Goal: Task Accomplishment & Management: Complete application form

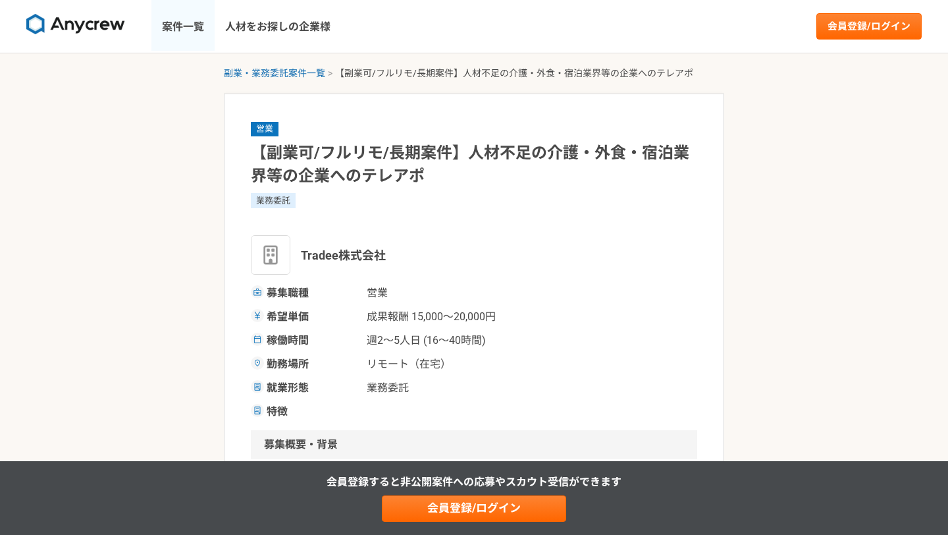
click at [183, 29] on link "案件一覧" at bounding box center [182, 26] width 63 height 53
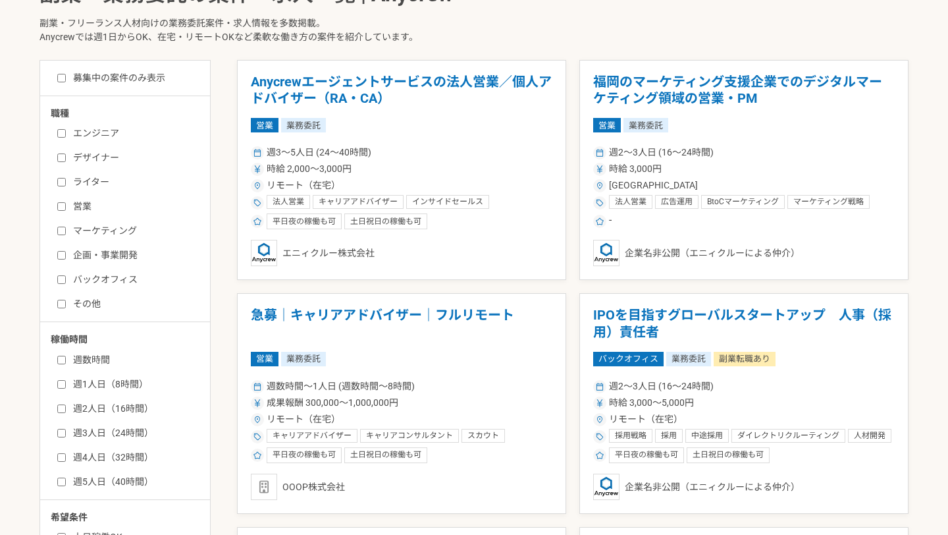
scroll to position [327, 0]
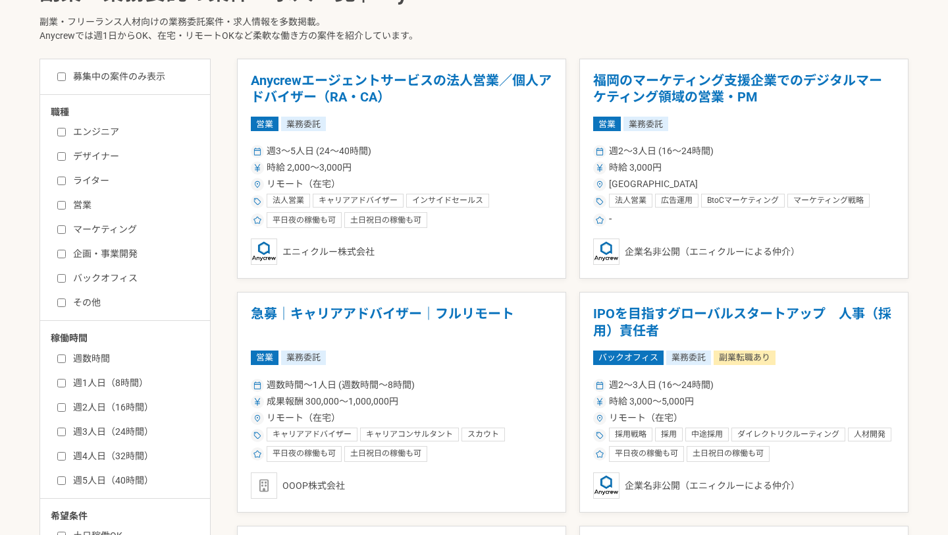
click at [85, 207] on label "営業" at bounding box center [132, 205] width 151 height 14
click at [66, 207] on input "営業" at bounding box center [61, 205] width 9 height 9
checkbox input "true"
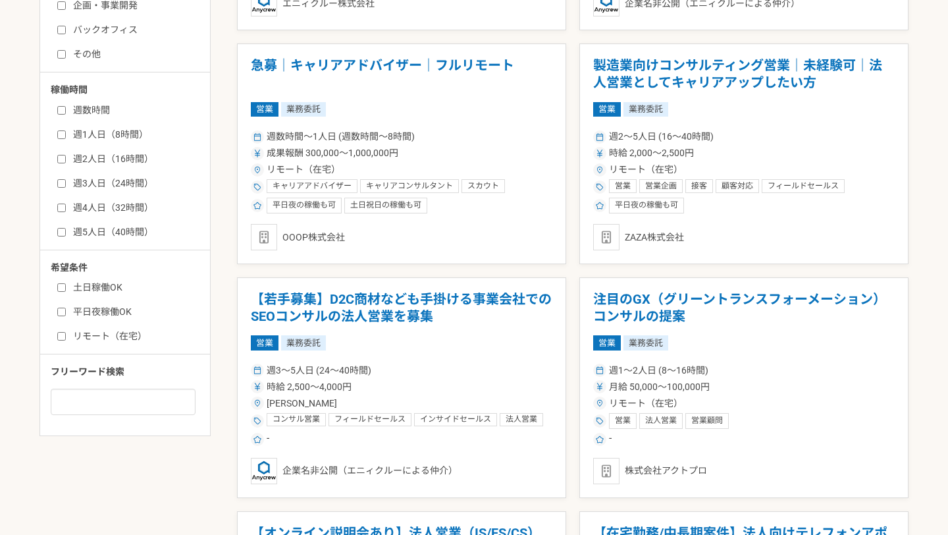
scroll to position [575, 0]
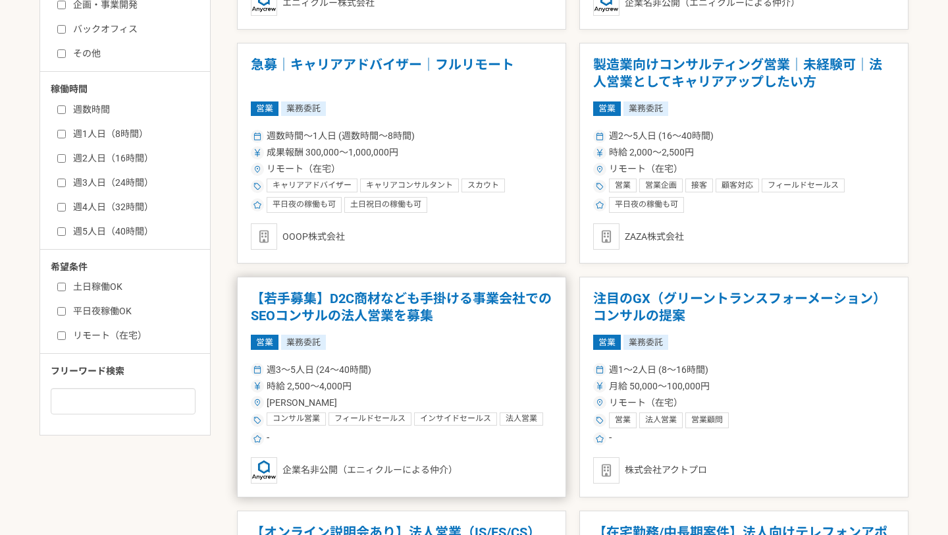
click at [497, 295] on h1 "【若手募集】D2C商材なども手掛ける事業会社でのSEOコンサルの法人営業を募集" at bounding box center [402, 307] width 302 height 34
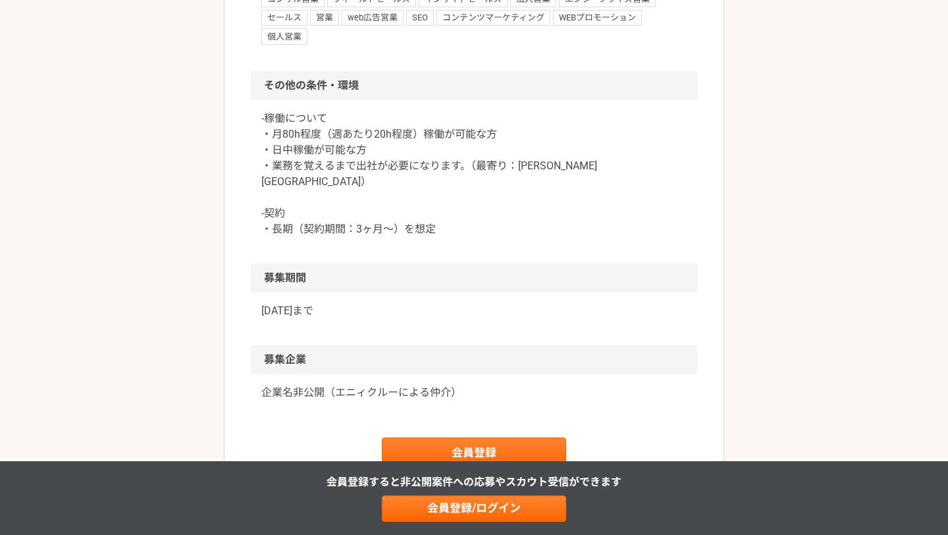
scroll to position [1169, 0]
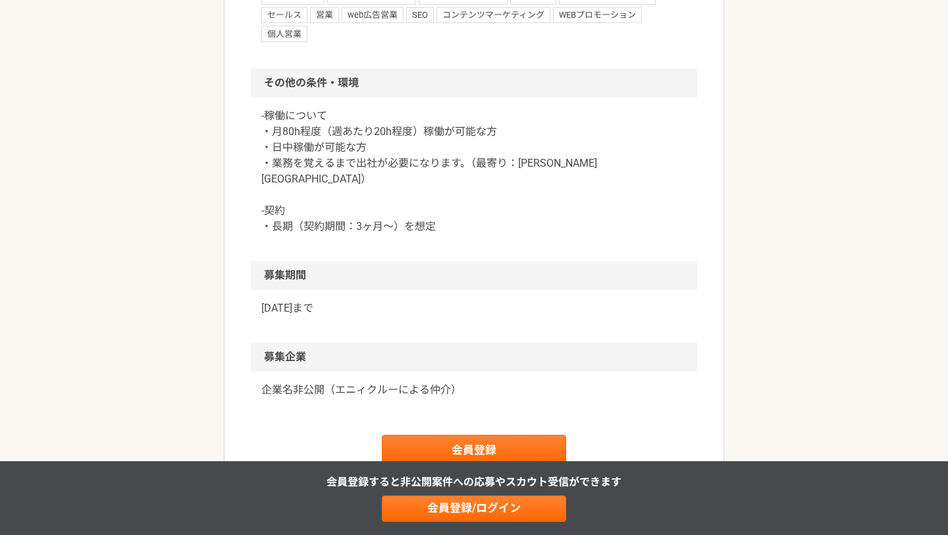
drag, startPoint x: 497, startPoint y: 295, endPoint x: 468, endPoint y: 92, distance: 204.9
click at [468, 92] on h2 "その他の条件・環境" at bounding box center [474, 82] width 446 height 29
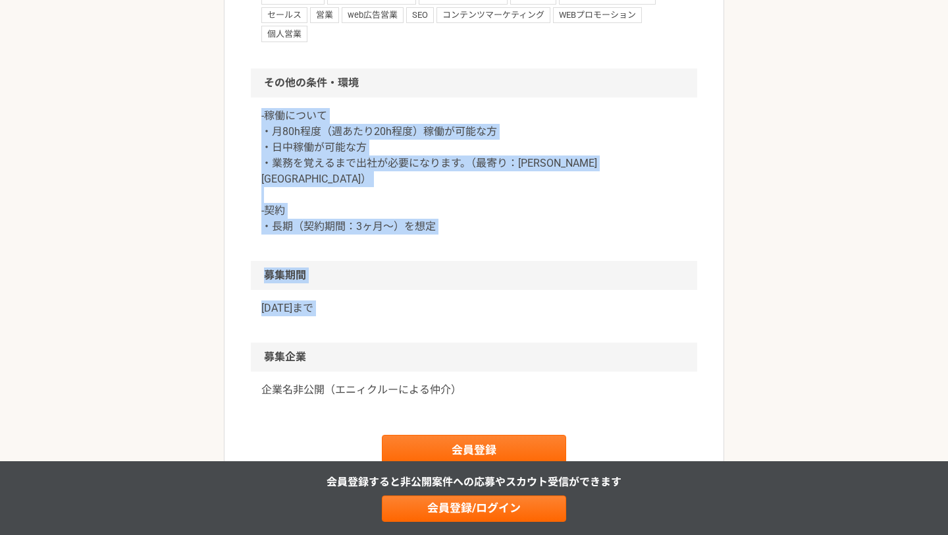
drag, startPoint x: 468, startPoint y: 92, endPoint x: 502, endPoint y: 290, distance: 200.5
click at [502, 300] on p "[DATE]まで" at bounding box center [473, 308] width 425 height 16
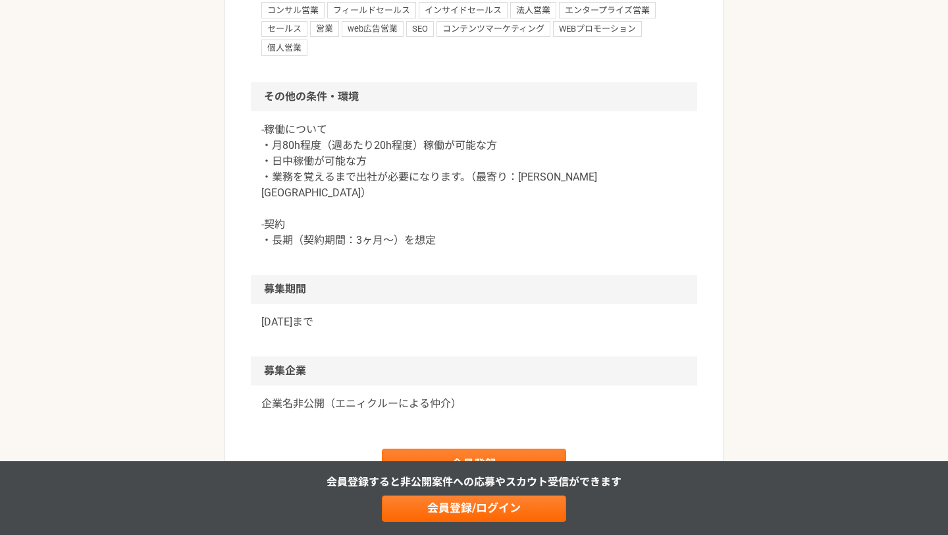
scroll to position [1141, 0]
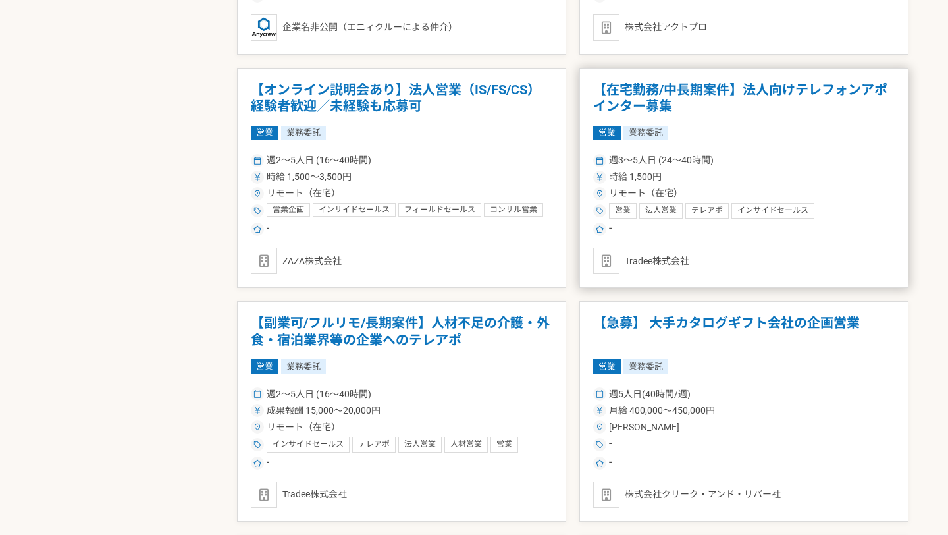
scroll to position [1025, 0]
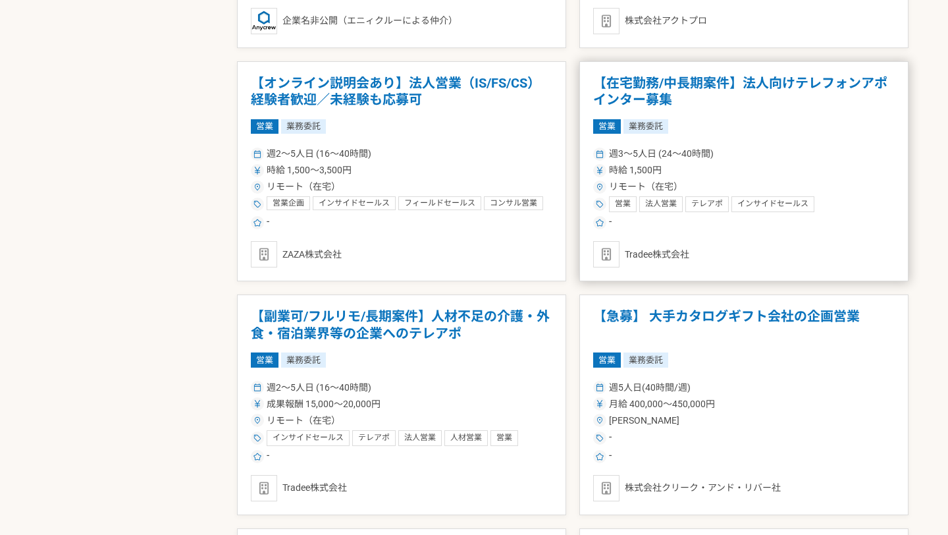
click at [637, 198] on div "営業 法人営業 テレアポ インサイドセールス" at bounding box center [711, 204] width 205 height 16
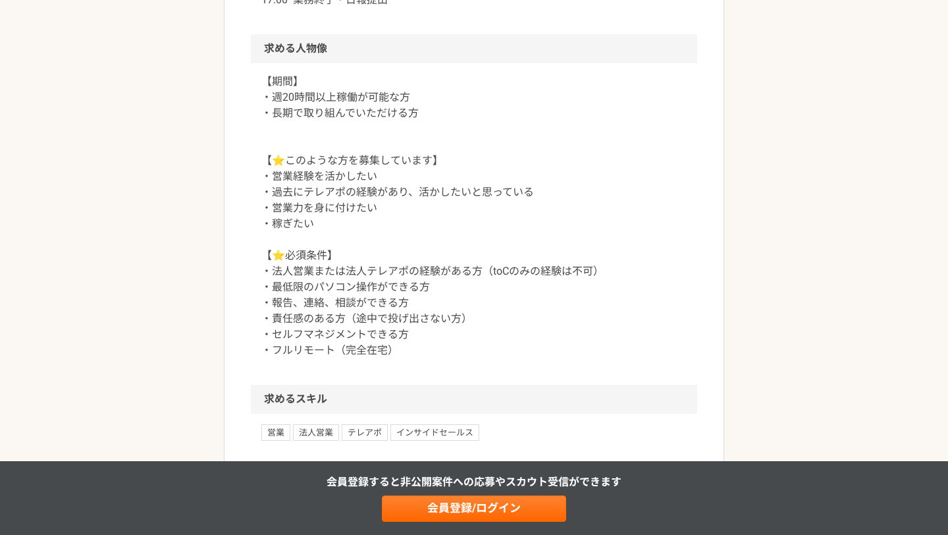
scroll to position [1063, 0]
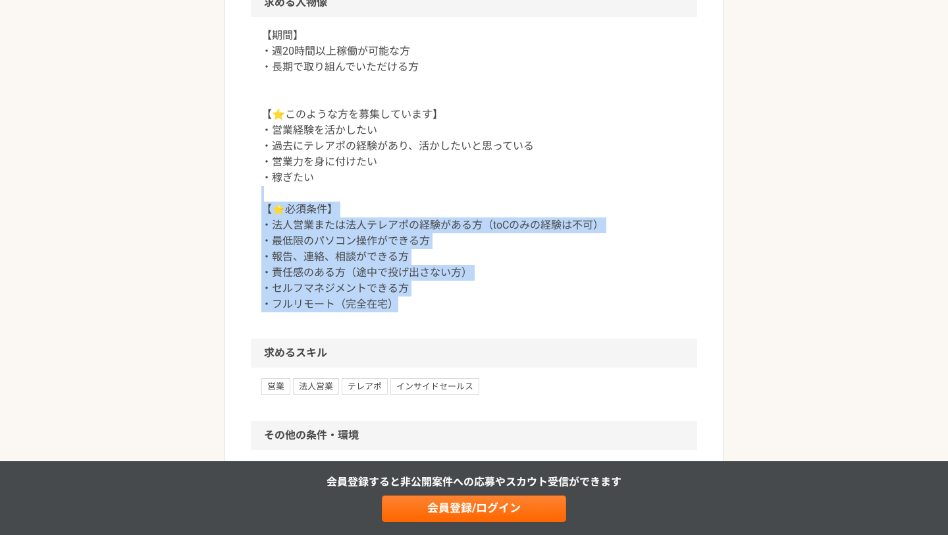
drag, startPoint x: 418, startPoint y: 329, endPoint x: 379, endPoint y: 204, distance: 131.2
click at [379, 204] on div "【期間】 ・週20時間以上稼働が可能な方 ・長期で取り組んでいただける方 【⭐️このような方を募集しています】 ・営業経験を活かしたい ・過去にテレアポの経験…" at bounding box center [474, 177] width 446 height 321
click at [379, 204] on p "【期間】 ・週20時間以上稼働が可能な方 ・長期で取り組んでいただける方 【⭐️このような方を募集しています】 ・営業経験を活かしたい ・過去にテレアポの経験…" at bounding box center [473, 170] width 425 height 284
drag, startPoint x: 379, startPoint y: 204, endPoint x: 412, endPoint y: 317, distance: 117.5
click at [412, 312] on p "【期間】 ・週20時間以上稼働が可能な方 ・長期で取り組んでいただける方 【⭐️このような方を募集しています】 ・営業経験を活かしたい ・過去にテレアポの経験…" at bounding box center [473, 170] width 425 height 284
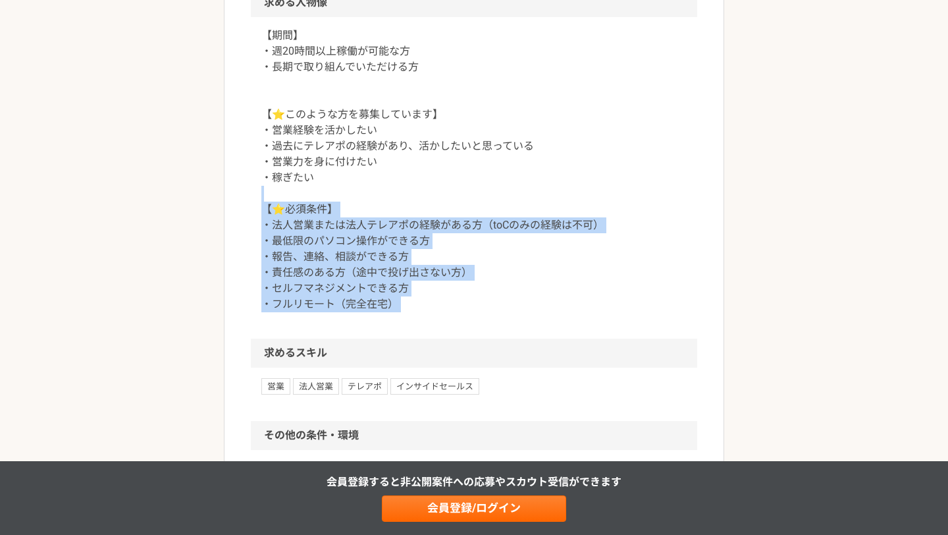
click at [412, 312] on p "【期間】 ・週20時間以上稼働が可能な方 ・長期で取り組んでいただける方 【⭐️このような方を募集しています】 ・営業経験を活かしたい ・過去にテレアポの経験…" at bounding box center [473, 170] width 425 height 284
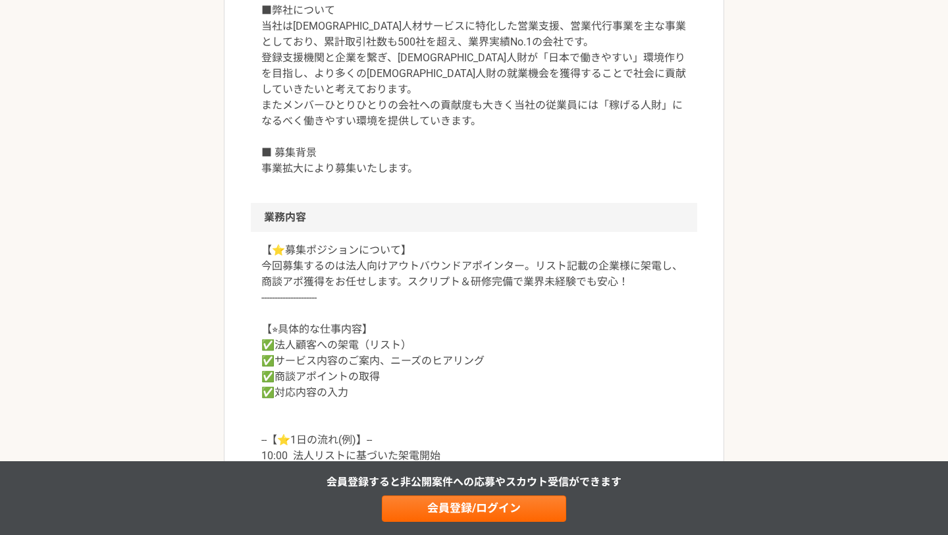
scroll to position [0, 0]
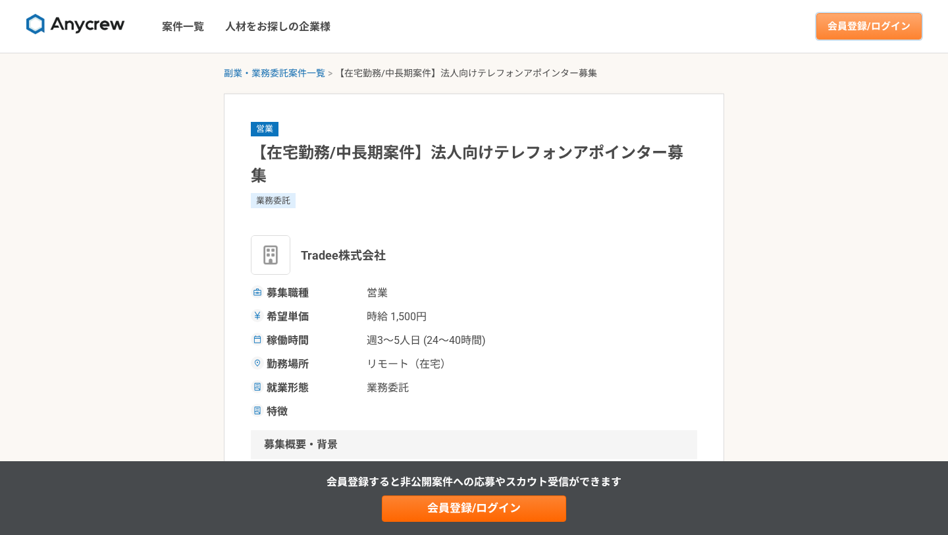
click at [861, 32] on link "会員登録/ログイン" at bounding box center [868, 26] width 105 height 26
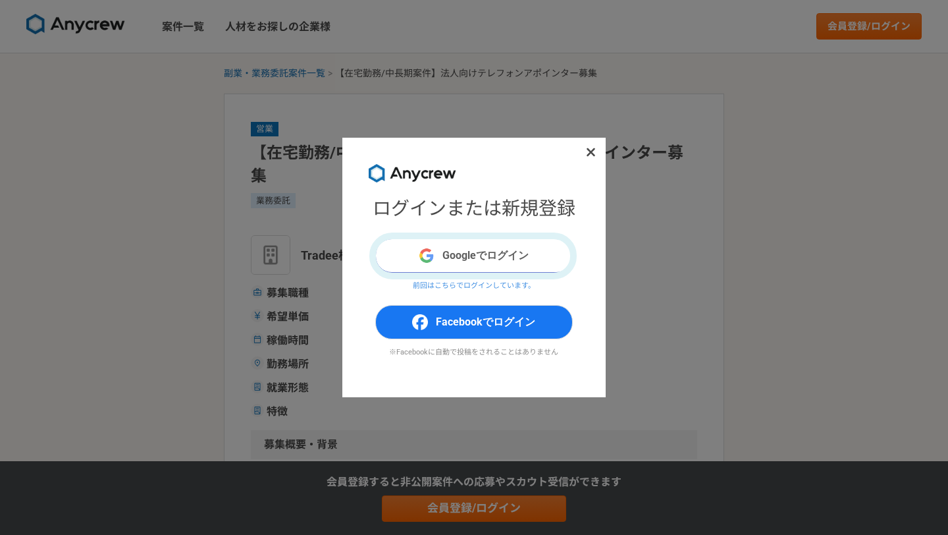
click at [498, 264] on button "Googleでログイン" at bounding box center [474, 255] width 198 height 34
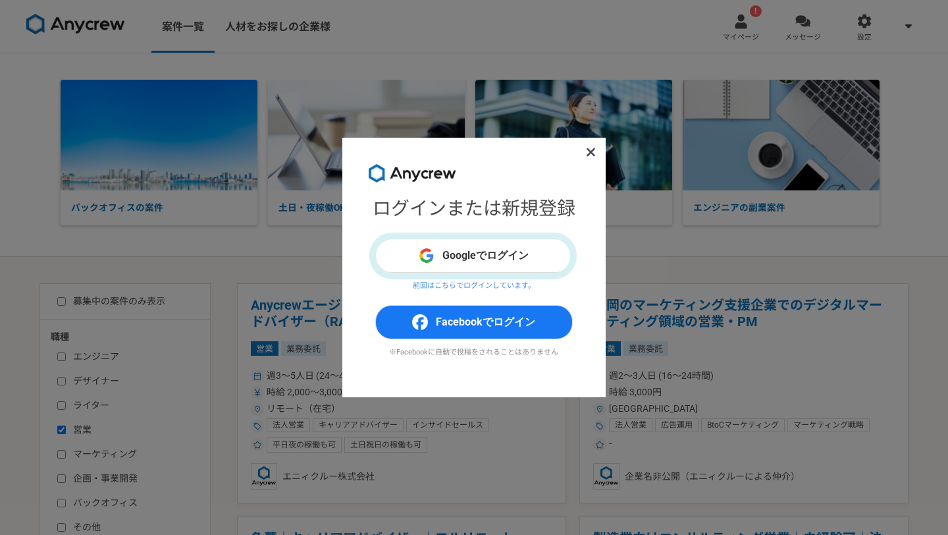
scroll to position [327, 0]
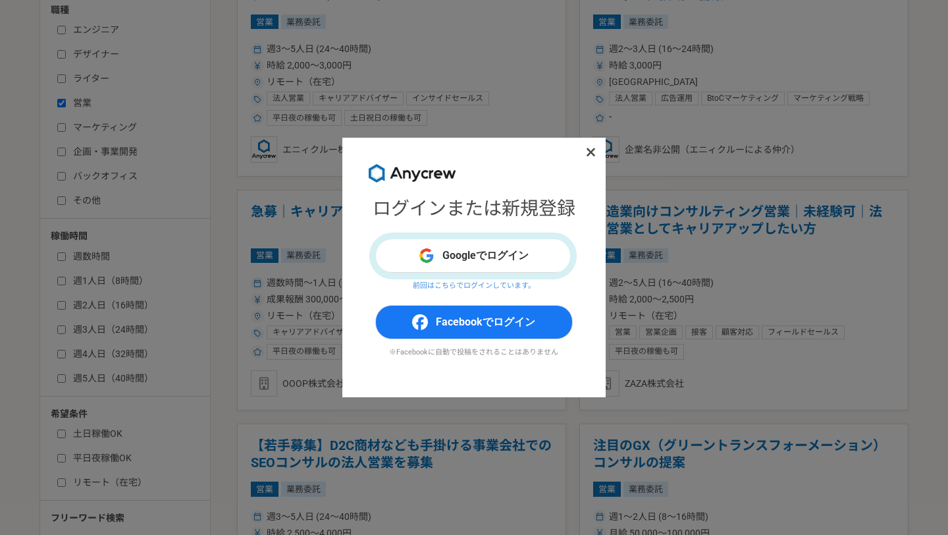
click at [582, 146] on div "ログインまたは新規登録 Googleでログイン 前回はこちらでログインしています。 Facebookでログイン ※Facebookに自動で投稿をされることはあ…" at bounding box center [473, 267] width 263 height 259
click at [592, 159] on span at bounding box center [591, 152] width 16 height 16
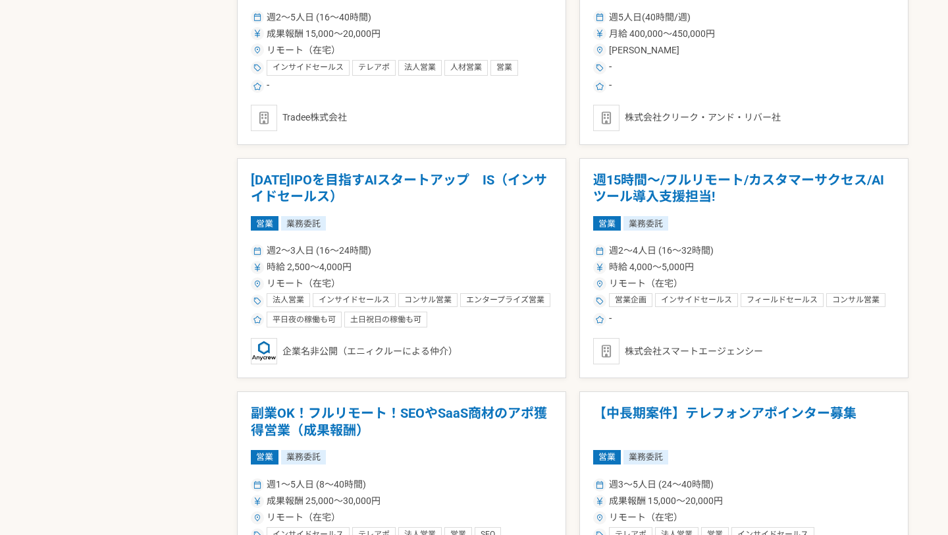
scroll to position [1283, 0]
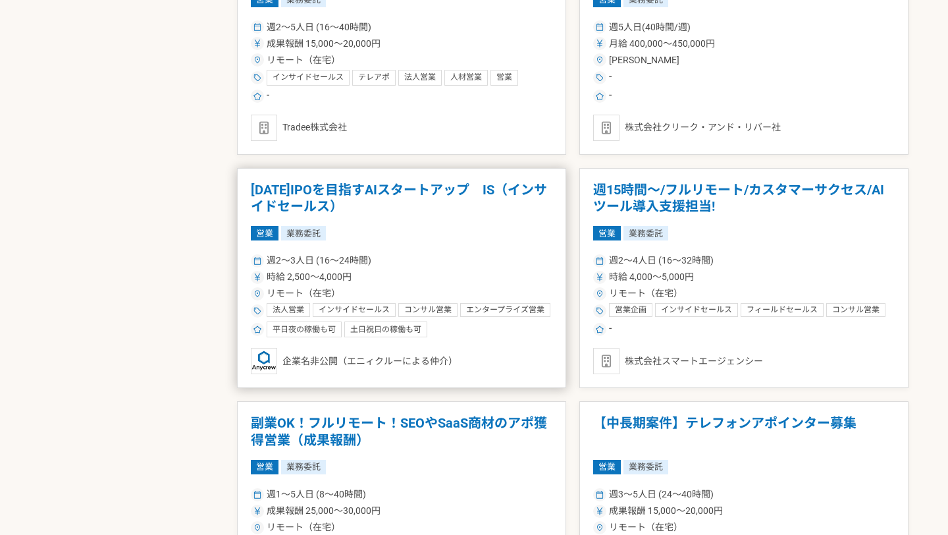
click at [498, 188] on h1 "[DATE]IPOを目指すAIスタートアップ　IS（インサイドセールス）" at bounding box center [402, 199] width 302 height 34
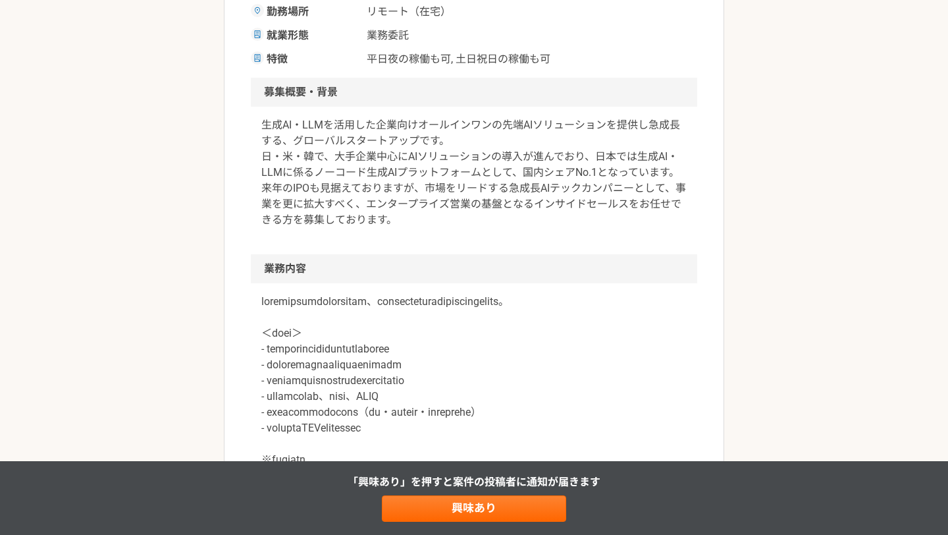
scroll to position [342, 0]
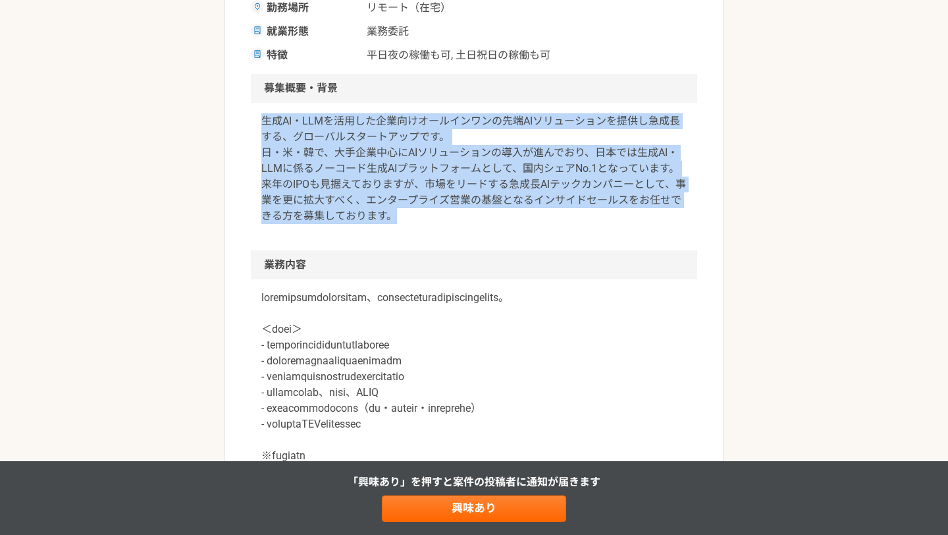
drag, startPoint x: 544, startPoint y: 211, endPoint x: 514, endPoint y: 99, distance: 115.3
click at [514, 99] on section "募集概要・背景 生成AI・LLMを活用した企業向けオールインワンの先端AIソリューションを提供し急成長する、グローバルスタートアップです。 日・米・韓で、大手…" at bounding box center [474, 162] width 446 height 176
click at [514, 99] on h2 "募集概要・背景" at bounding box center [474, 88] width 446 height 29
drag, startPoint x: 514, startPoint y: 99, endPoint x: 523, endPoint y: 203, distance: 104.5
click at [523, 203] on section "募集概要・背景 生成AI・LLMを活用した企業向けオールインワンの先端AIソリューションを提供し急成長する、グローバルスタートアップです。 日・米・韓で、大手…" at bounding box center [474, 162] width 446 height 176
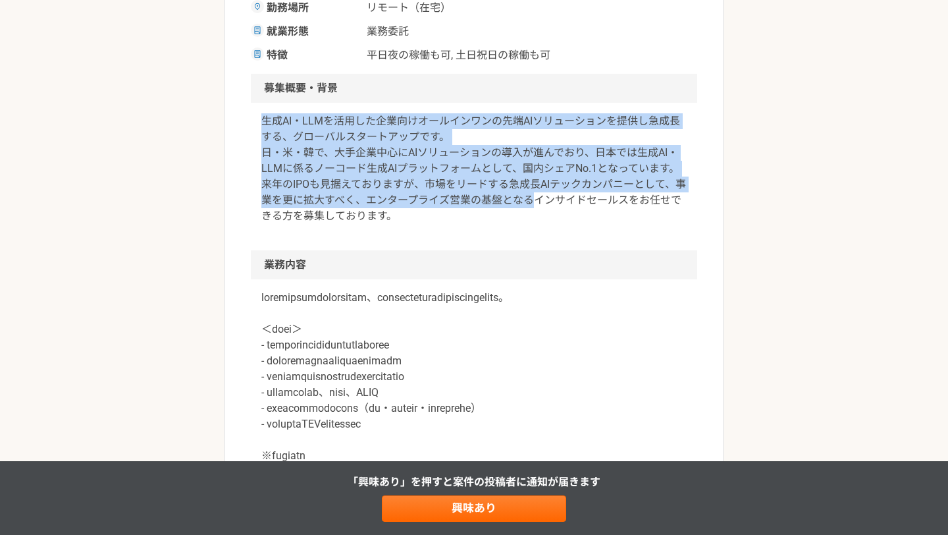
click at [523, 203] on p "生成AI・LLMを活用した企業向けオールインワンの先端AIソリューションを提供し急成長する、グローバルスタートアップです。 日・米・韓で、大手企業中心にAIソ…" at bounding box center [473, 168] width 425 height 111
drag, startPoint x: 523, startPoint y: 216, endPoint x: 506, endPoint y: 103, distance: 114.0
click at [506, 103] on div "生成AI・LLMを活用した企業向けオールインワンの先端AIソリューションを提供し急成長する、グローバルスタートアップです。 日・米・韓で、大手企業中心にAIソ…" at bounding box center [474, 176] width 446 height 147
drag, startPoint x: 506, startPoint y: 103, endPoint x: 514, endPoint y: 206, distance: 103.1
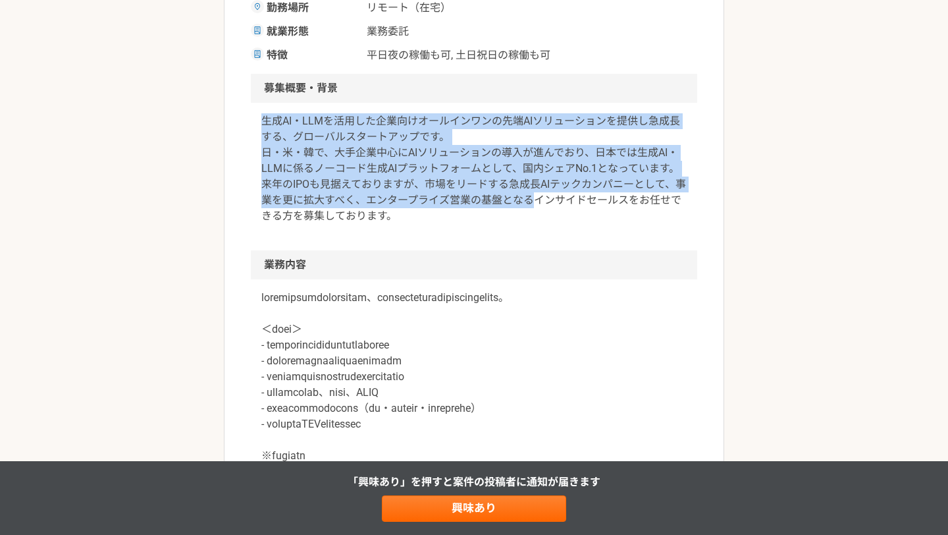
click at [514, 206] on div "生成AI・LLMを活用した企業向けオールインワンの先端AIソリューションを提供し急成長する、グローバルスタートアップです。 日・米・韓で、大手企業中心にAIソ…" at bounding box center [474, 176] width 446 height 147
click at [514, 206] on p "生成AI・LLMを活用した企業向けオールインワンの先端AIソリューションを提供し急成長する、グローバルスタートアップです。 日・米・韓で、大手企業中心にAIソ…" at bounding box center [473, 168] width 425 height 111
drag, startPoint x: 517, startPoint y: 227, endPoint x: 516, endPoint y: 95, distance: 131.7
click at [516, 95] on section "募集概要・背景 生成AI・LLMを活用した企業向けオールインワンの先端AIソリューションを提供し急成長する、グローバルスタートアップです。 日・米・韓で、大手…" at bounding box center [474, 162] width 446 height 176
click at [516, 95] on h2 "募集概要・背景" at bounding box center [474, 88] width 446 height 29
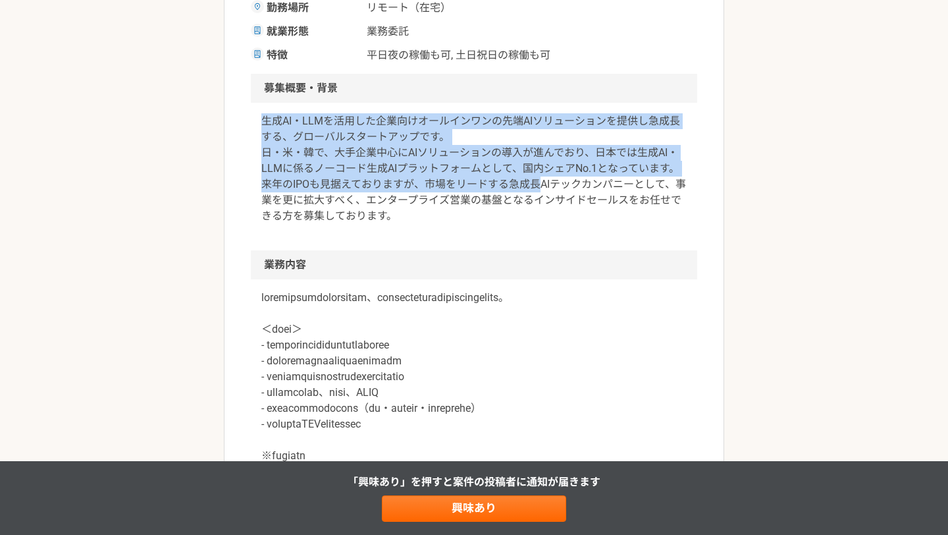
drag, startPoint x: 516, startPoint y: 95, endPoint x: 520, endPoint y: 193, distance: 97.5
click at [520, 193] on section "募集概要・背景 生成AI・LLMを活用した企業向けオールインワンの先端AIソリューションを提供し急成長する、グローバルスタートアップです。 日・米・韓で、大手…" at bounding box center [474, 162] width 446 height 176
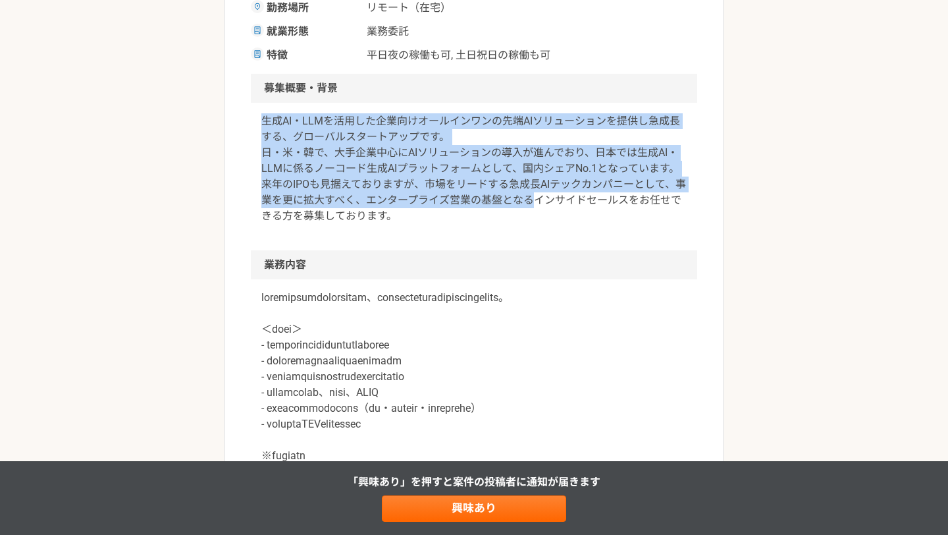
click at [520, 193] on p "生成AI・LLMを活用した企業向けオールインワンの先端AIソリューションを提供し急成長する、グローバルスタートアップです。 日・米・韓で、大手企業中心にAIソ…" at bounding box center [473, 168] width 425 height 111
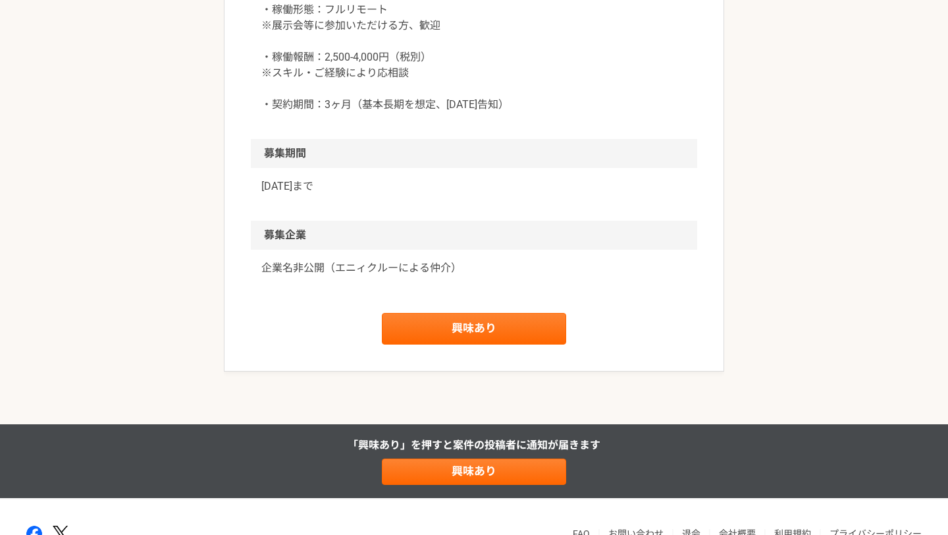
scroll to position [1530, 0]
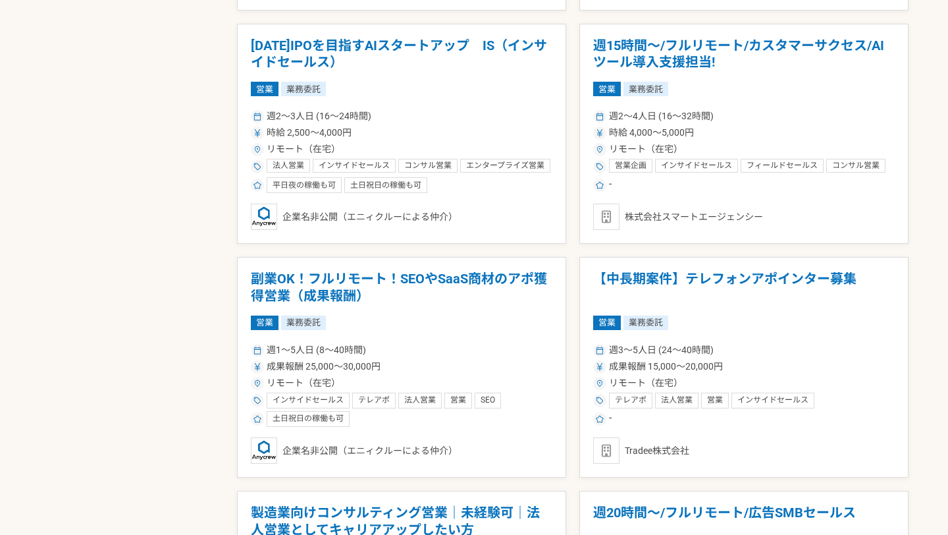
scroll to position [1393, 0]
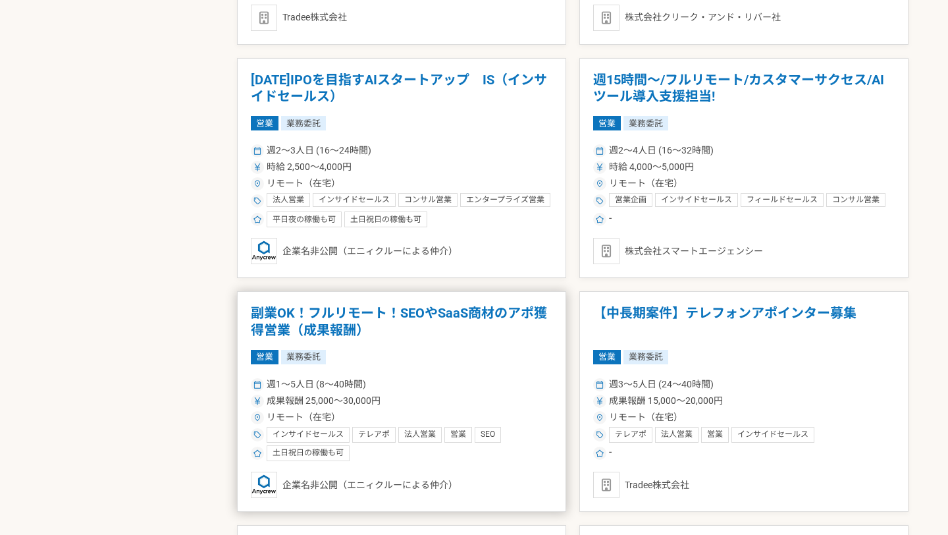
click at [517, 316] on h1 "副業OK！フルリモート！SEOやSaaS商材のアポ獲得営業（成果報酬）" at bounding box center [402, 322] width 302 height 34
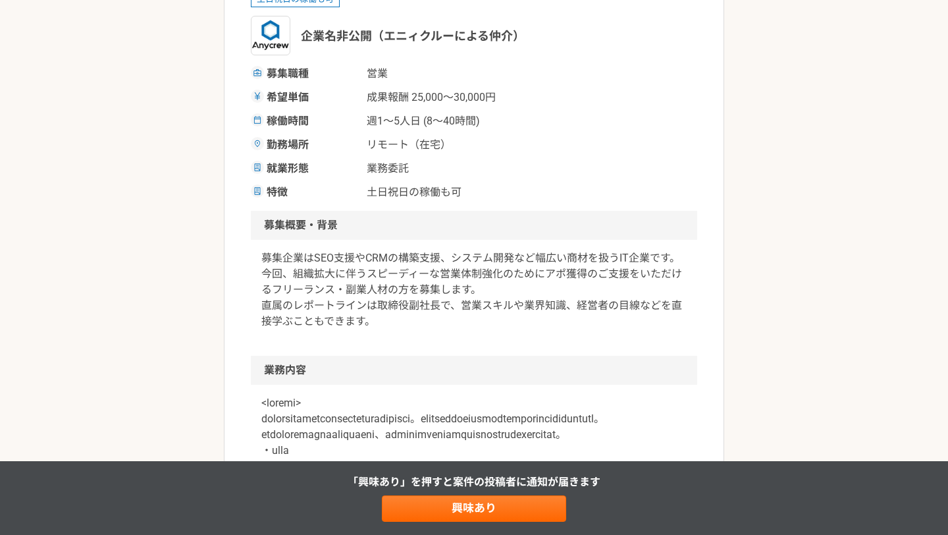
scroll to position [203, 0]
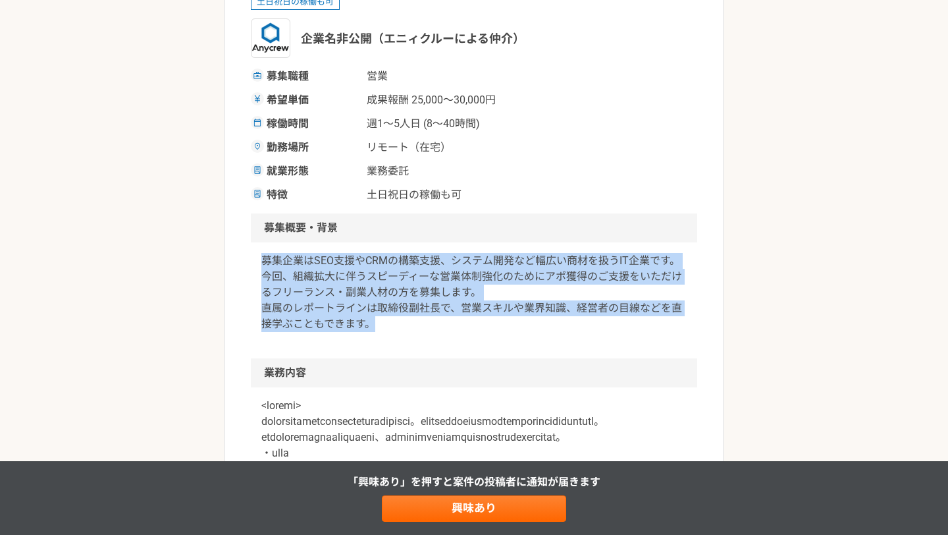
drag, startPoint x: 570, startPoint y: 342, endPoint x: 485, endPoint y: 244, distance: 130.7
click at [485, 244] on div "募集企業はSEO支援やCRMの構築支援、システム開発など幅広い商材を扱うIT企業です。今回、組織拡大に伴うスピーディーな営業体制強化のためにアポ獲得のご支援を…" at bounding box center [474, 300] width 446 height 116
drag, startPoint x: 485, startPoint y: 244, endPoint x: 495, endPoint y: 381, distance: 137.3
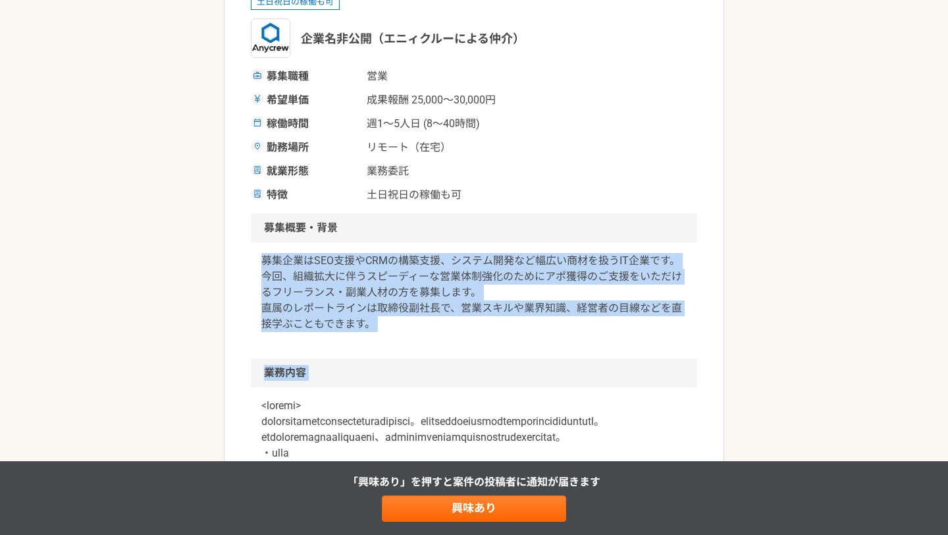
click at [495, 381] on h2 "業務内容" at bounding box center [474, 372] width 446 height 29
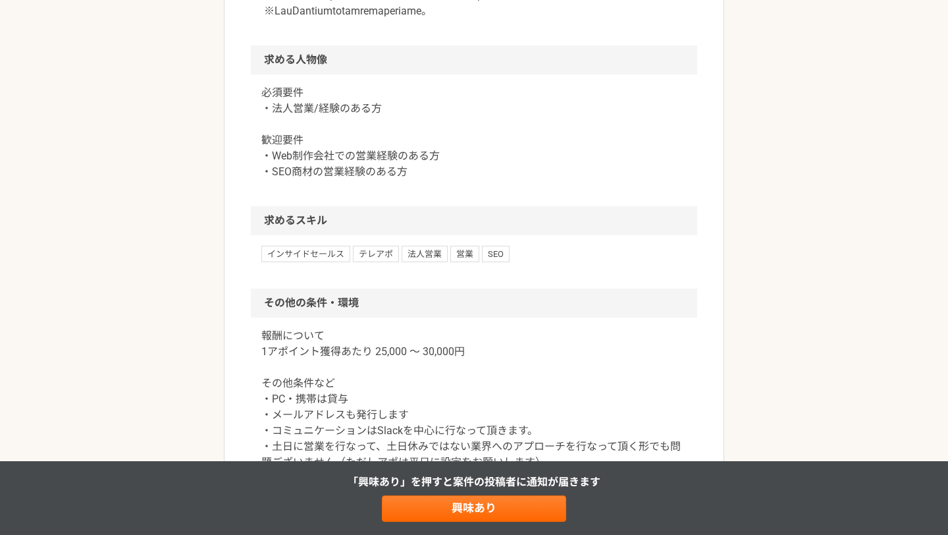
scroll to position [936, 0]
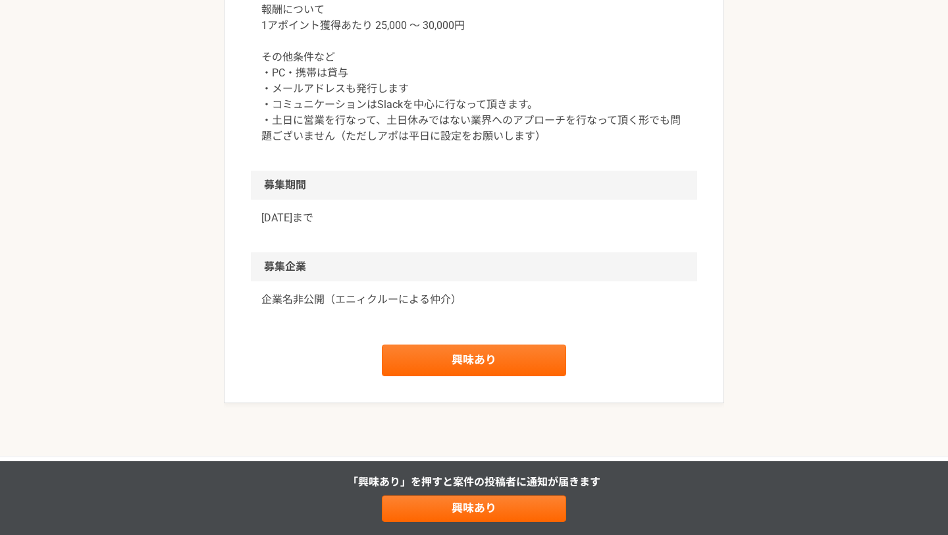
scroll to position [1051, 0]
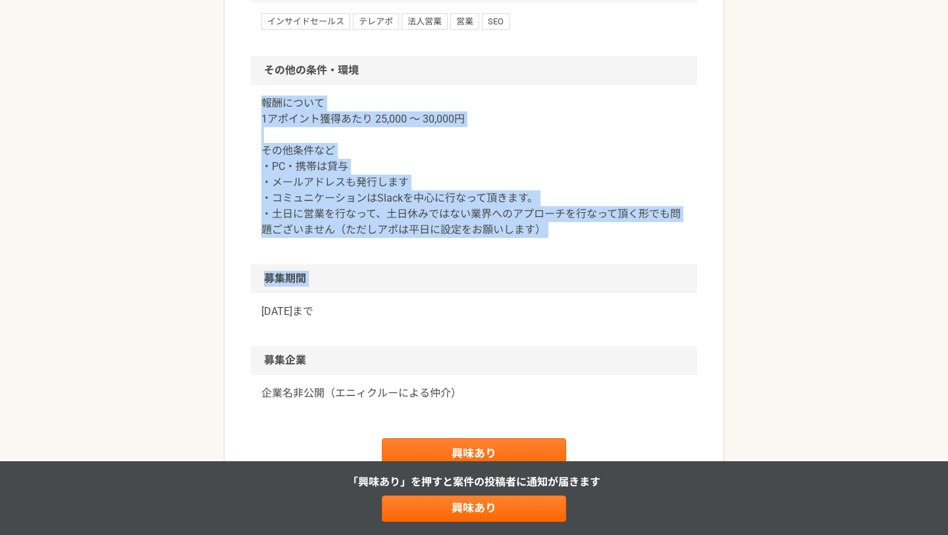
drag, startPoint x: 495, startPoint y: 381, endPoint x: 494, endPoint y: 173, distance: 208.1
click at [494, 173] on div "報酬について 1アポイント獲得あたり 25,000 〜 30,000円 その他条件など ・PC・携帯は貸与 ・メールアドレスも発行します ・コミュニケーション…" at bounding box center [474, 174] width 446 height 179
drag, startPoint x: 494, startPoint y: 173, endPoint x: 495, endPoint y: 363, distance: 191.0
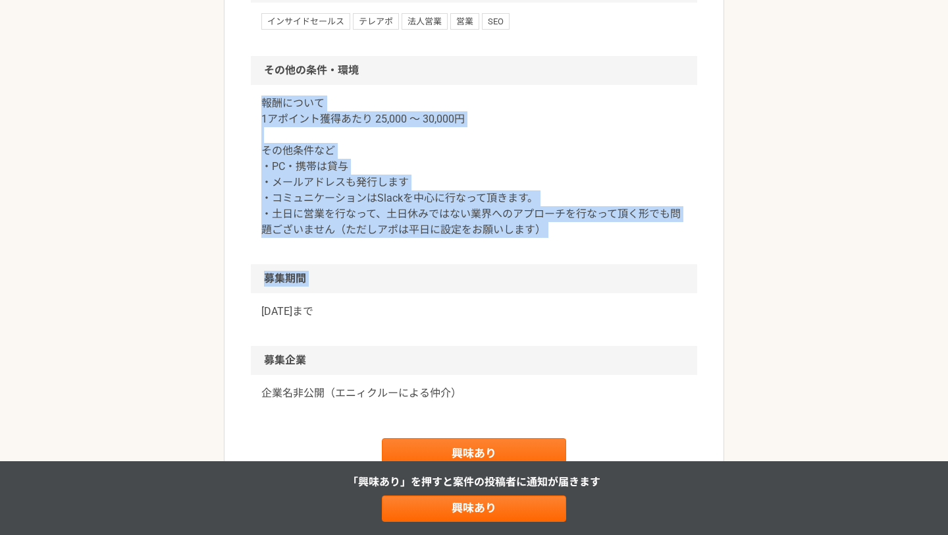
click at [495, 293] on h2 "募集期間" at bounding box center [474, 278] width 446 height 29
drag, startPoint x: 495, startPoint y: 363, endPoint x: 490, endPoint y: 144, distance: 219.3
click at [490, 85] on h2 "その他の条件・環境" at bounding box center [474, 70] width 446 height 29
drag, startPoint x: 490, startPoint y: 144, endPoint x: 491, endPoint y: 328, distance: 183.7
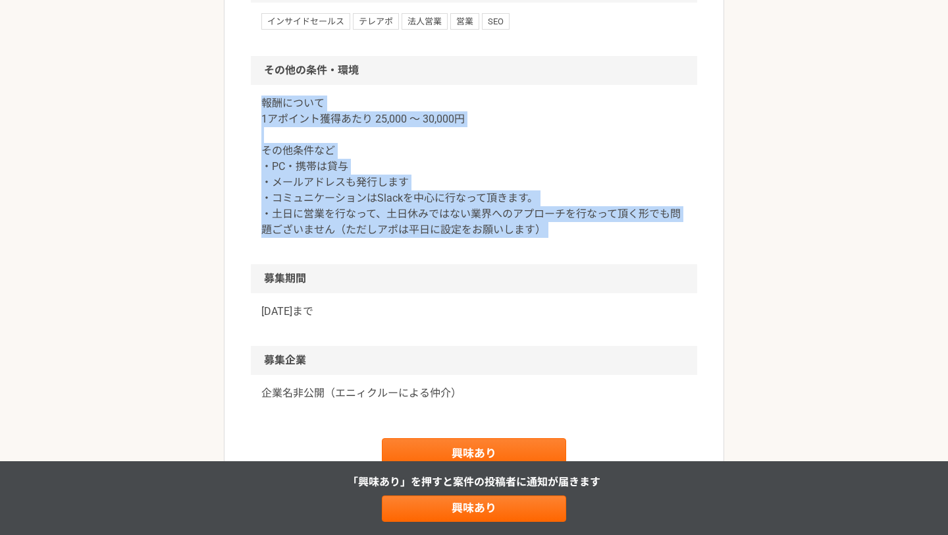
click at [491, 264] on section "その他の条件・環境 報酬について 1アポイント獲得あたり 25,000 〜 30,000円 その他条件など ・PC・携帯は貸与 ・メールアドレスも発行します …" at bounding box center [474, 160] width 446 height 208
click at [491, 264] on div "報酬について 1アポイント獲得あたり 25,000 〜 30,000円 その他条件など ・PC・携帯は貸与 ・メールアドレスも発行します ・コミュニケーション…" at bounding box center [474, 174] width 446 height 179
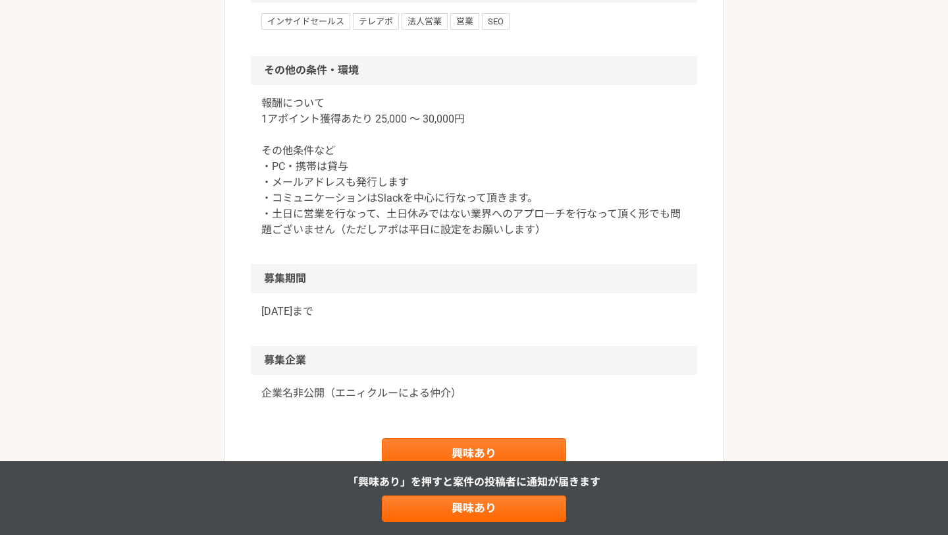
click at [491, 264] on div "報酬について 1アポイント獲得あたり 25,000 〜 30,000円 その他条件など ・PC・携帯は貸与 ・メールアドレスも発行します ・コミュニケーション…" at bounding box center [474, 174] width 446 height 179
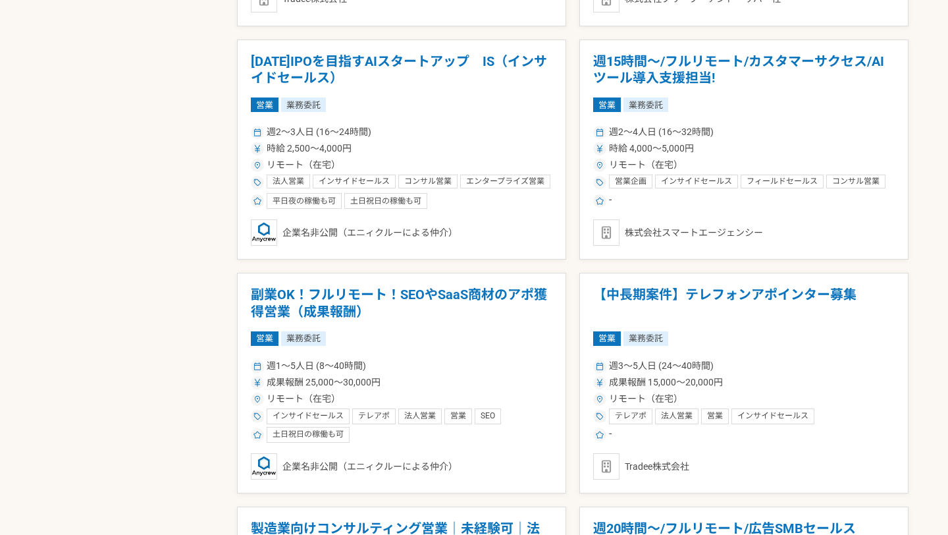
scroll to position [1641, 0]
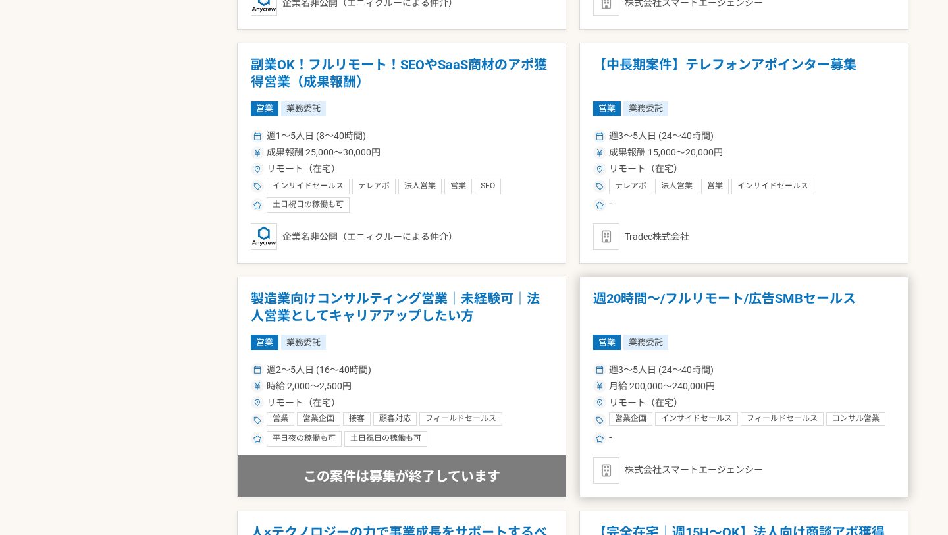
click at [618, 302] on h1 "週20時間〜/フルリモート/広告SMBセールス" at bounding box center [744, 307] width 302 height 34
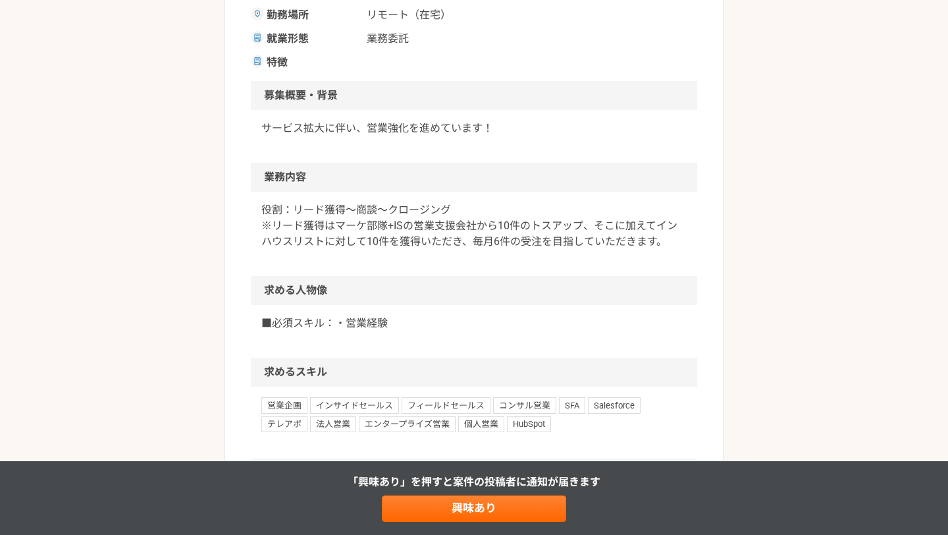
scroll to position [313, 0]
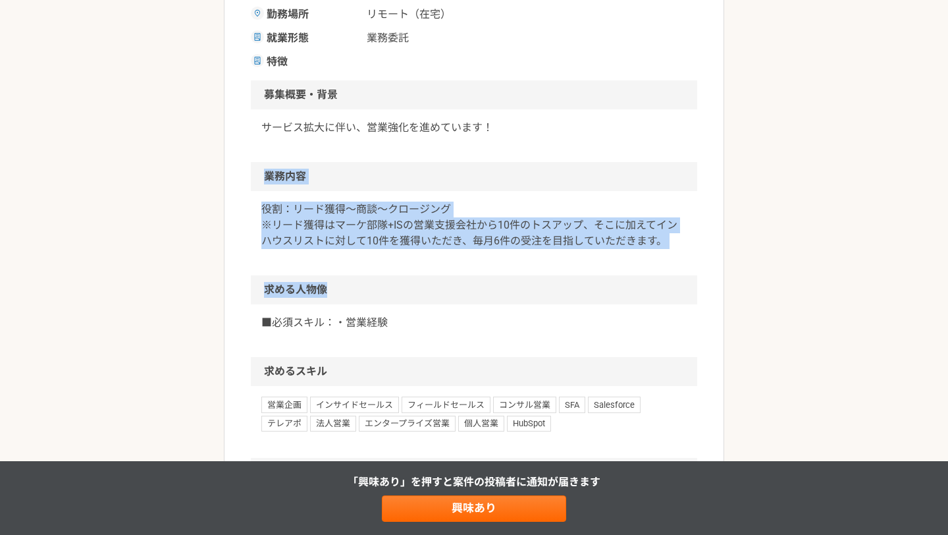
drag, startPoint x: 569, startPoint y: 286, endPoint x: 525, endPoint y: 149, distance: 144.5
click at [525, 149] on article "営業 週20時間〜/フルリモート/広告SMBセールス 業務委託 株式会社スマートエージェンシー 募集職種 営業 希望単価 月給 200,000〜240,000…" at bounding box center [474, 285] width 500 height 1036
click at [525, 149] on div "サービス拡大に伴い、営業強化を進めています！" at bounding box center [474, 135] width 446 height 53
drag, startPoint x: 525, startPoint y: 149, endPoint x: 548, endPoint y: 344, distance: 197.0
click at [548, 344] on article "営業 週20時間〜/フルリモート/広告SMBセールス 業務委託 株式会社スマートエージェンシー 募集職種 営業 希望単価 月給 200,000〜240,000…" at bounding box center [474, 285] width 500 height 1036
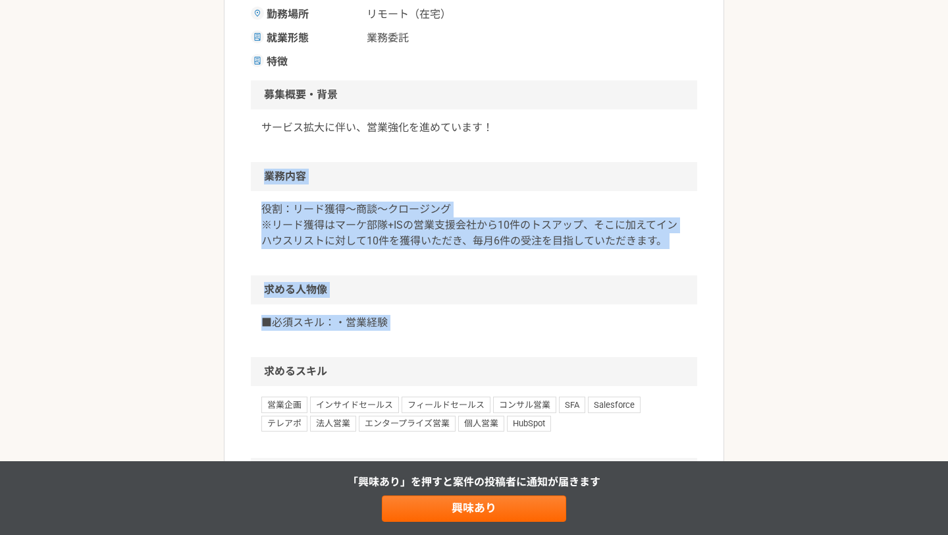
click at [548, 331] on p "■必須スキル：・営業経験" at bounding box center [473, 323] width 425 height 16
drag, startPoint x: 548, startPoint y: 329, endPoint x: 514, endPoint y: 136, distance: 196.6
click at [514, 136] on article "営業 週20時間〜/フルリモート/広告SMBセールス 業務委託 株式会社スマートエージェンシー 募集職種 営業 希望単価 月給 200,000〜240,000…" at bounding box center [474, 285] width 500 height 1036
click at [514, 136] on div "サービス拡大に伴い、営業強化を進めています！" at bounding box center [474, 135] width 446 height 53
drag, startPoint x: 514, startPoint y: 136, endPoint x: 521, endPoint y: 333, distance: 197.0
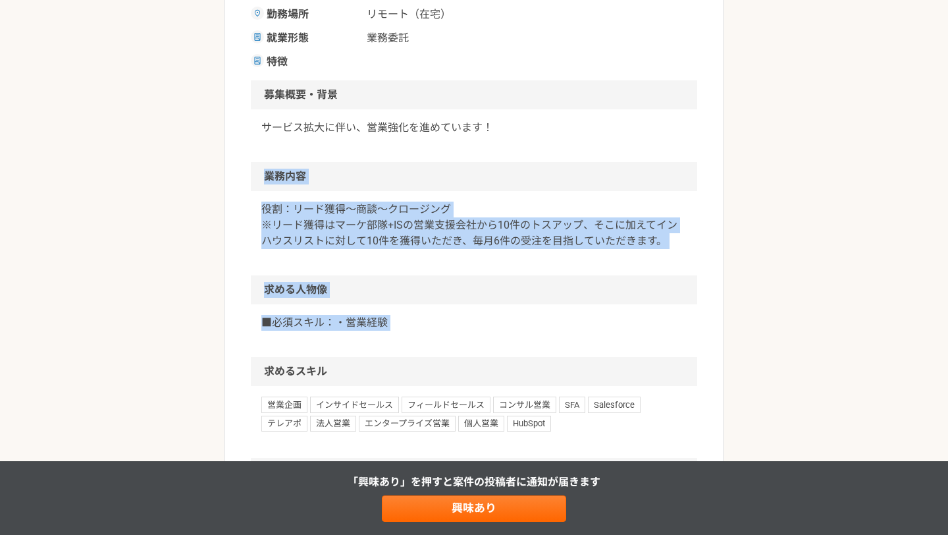
click at [521, 333] on article "営業 週20時間〜/フルリモート/広告SMBセールス 業務委託 株式会社スマートエージェンシー 募集職種 営業 希望単価 月給 200,000〜240,000…" at bounding box center [474, 285] width 500 height 1036
click at [521, 331] on p "■必須スキル：・営業経験" at bounding box center [473, 323] width 425 height 16
drag, startPoint x: 521, startPoint y: 333, endPoint x: 528, endPoint y: 132, distance: 200.3
click at [528, 132] on article "営業 週20時間〜/フルリモート/広告SMBセールス 業務委託 株式会社スマートエージェンシー 募集職種 営業 希望単価 月給 200,000〜240,000…" at bounding box center [474, 285] width 500 height 1036
click at [528, 132] on p "サービス拡大に伴い、営業強化を進めています！" at bounding box center [473, 128] width 425 height 16
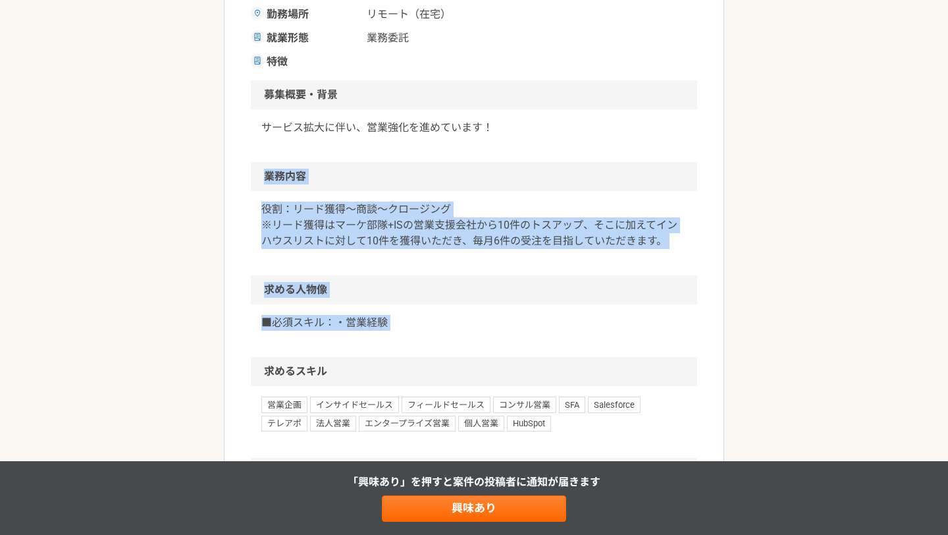
drag, startPoint x: 528, startPoint y: 132, endPoint x: 536, endPoint y: 333, distance: 201.0
click at [536, 333] on article "営業 週20時間〜/フルリモート/広告SMBセールス 業務委託 株式会社スマートエージェンシー 募集職種 営業 希望単価 月給 200,000〜240,000…" at bounding box center [474, 285] width 500 height 1036
click at [536, 331] on p "■必須スキル：・営業経験" at bounding box center [473, 323] width 425 height 16
drag, startPoint x: 536, startPoint y: 333, endPoint x: 533, endPoint y: 137, distance: 196.2
click at [533, 137] on article "営業 週20時間〜/フルリモート/広告SMBセールス 業務委託 株式会社スマートエージェンシー 募集職種 営業 希望単価 月給 200,000〜240,000…" at bounding box center [474, 285] width 500 height 1036
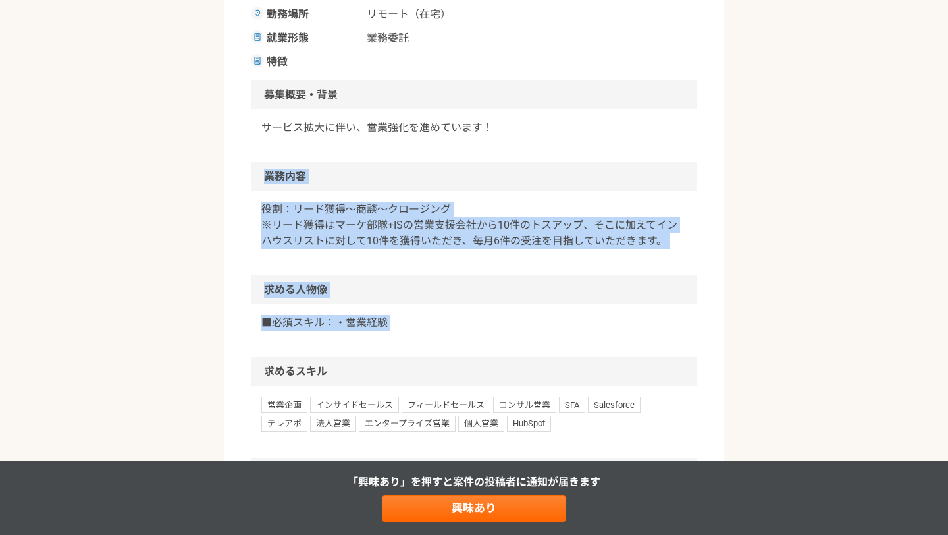
click at [533, 137] on div "サービス拡大に伴い、営業強化を進めています！" at bounding box center [474, 135] width 446 height 53
drag, startPoint x: 533, startPoint y: 137, endPoint x: 548, endPoint y: 324, distance: 187.6
click at [548, 324] on article "営業 週20時間〜/フルリモート/広告SMBセールス 業務委託 株式会社スマートエージェンシー 募集職種 営業 希望単価 月給 200,000〜240,000…" at bounding box center [474, 285] width 500 height 1036
click at [548, 324] on p "■必須スキル：・営業経験" at bounding box center [473, 323] width 425 height 16
drag, startPoint x: 569, startPoint y: 324, endPoint x: 561, endPoint y: 146, distance: 178.0
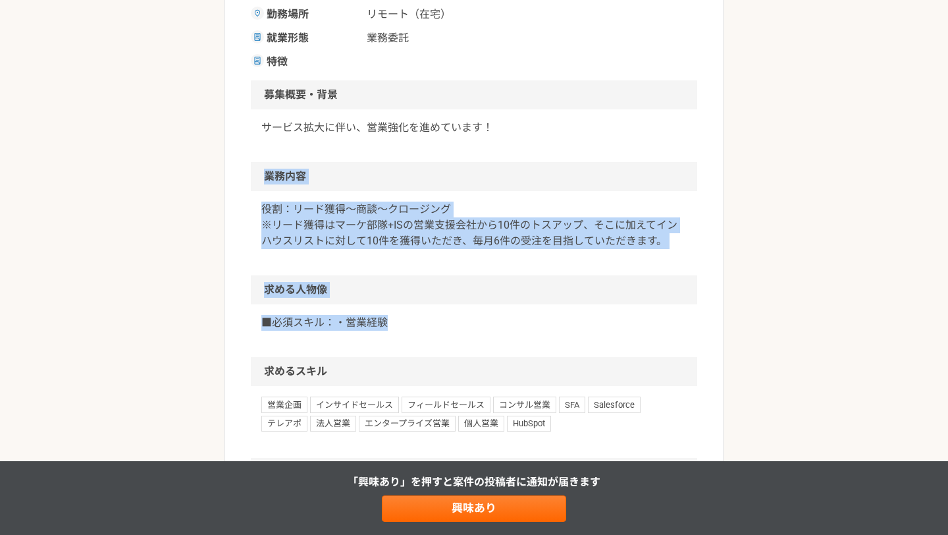
click at [561, 146] on article "営業 週20時間〜/フルリモート/広告SMBセールス 業務委託 株式会社スマートエージェンシー 募集職種 営業 希望単価 月給 200,000〜240,000…" at bounding box center [474, 285] width 500 height 1036
click at [561, 146] on div "サービス拡大に伴い、営業強化を進めています！" at bounding box center [474, 135] width 446 height 53
drag, startPoint x: 561, startPoint y: 146, endPoint x: 562, endPoint y: 315, distance: 168.6
click at [562, 316] on article "営業 週20時間〜/フルリモート/広告SMBセールス 業務委託 株式会社スマートエージェンシー 募集職種 営業 希望単価 月給 200,000〜240,000…" at bounding box center [474, 285] width 500 height 1036
click at [562, 315] on p "■必須スキル：・営業経験" at bounding box center [473, 323] width 425 height 16
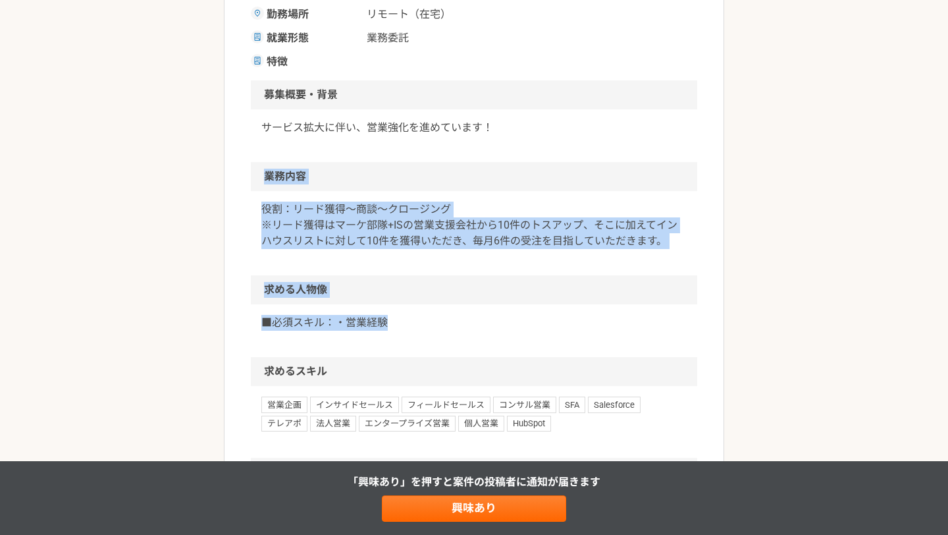
drag, startPoint x: 570, startPoint y: 317, endPoint x: 532, endPoint y: 136, distance: 184.3
click at [532, 136] on article "営業 週20時間〜/フルリモート/広告SMBセールス 業務委託 株式会社スマートエージェンシー 募集職種 営業 希望単価 月給 200,000〜240,000…" at bounding box center [474, 285] width 500 height 1036
click at [532, 136] on div "サービス拡大に伴い、営業強化を進めています！" at bounding box center [474, 135] width 446 height 53
drag, startPoint x: 532, startPoint y: 136, endPoint x: 539, endPoint y: 316, distance: 179.9
click at [539, 316] on article "営業 週20時間〜/フルリモート/広告SMBセールス 業務委託 株式会社スマートエージェンシー 募集職種 営業 希望単価 月給 200,000〜240,000…" at bounding box center [474, 285] width 500 height 1036
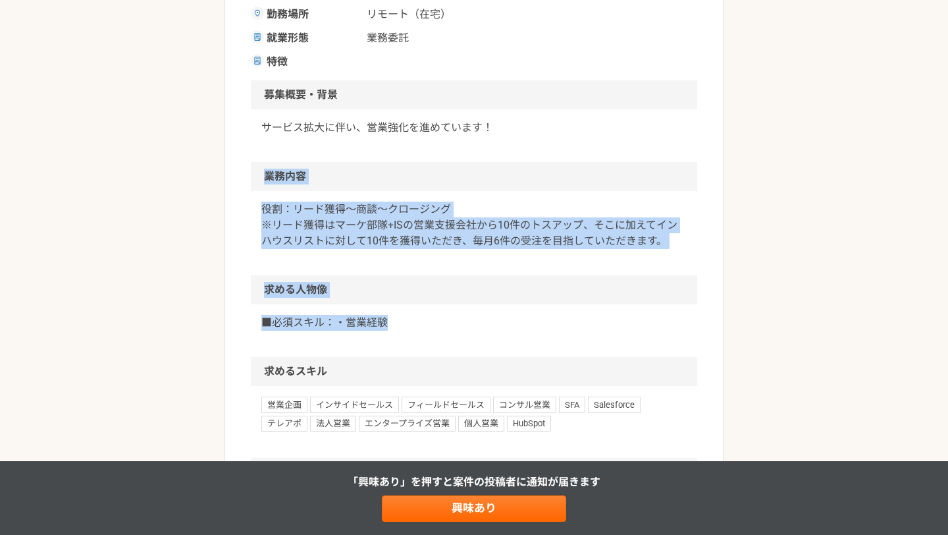
click at [539, 316] on p "■必須スキル：・営業経験" at bounding box center [473, 323] width 425 height 16
drag, startPoint x: 547, startPoint y: 320, endPoint x: 539, endPoint y: 153, distance: 167.4
click at [539, 153] on article "営業 週20時間〜/フルリモート/広告SMBセールス 業務委託 株式会社スマートエージェンシー 募集職種 営業 希望単価 月給 200,000〜240,000…" at bounding box center [474, 285] width 500 height 1036
click at [539, 153] on div "サービス拡大に伴い、営業強化を進めています！" at bounding box center [474, 135] width 446 height 53
drag, startPoint x: 539, startPoint y: 153, endPoint x: 556, endPoint y: 325, distance: 172.6
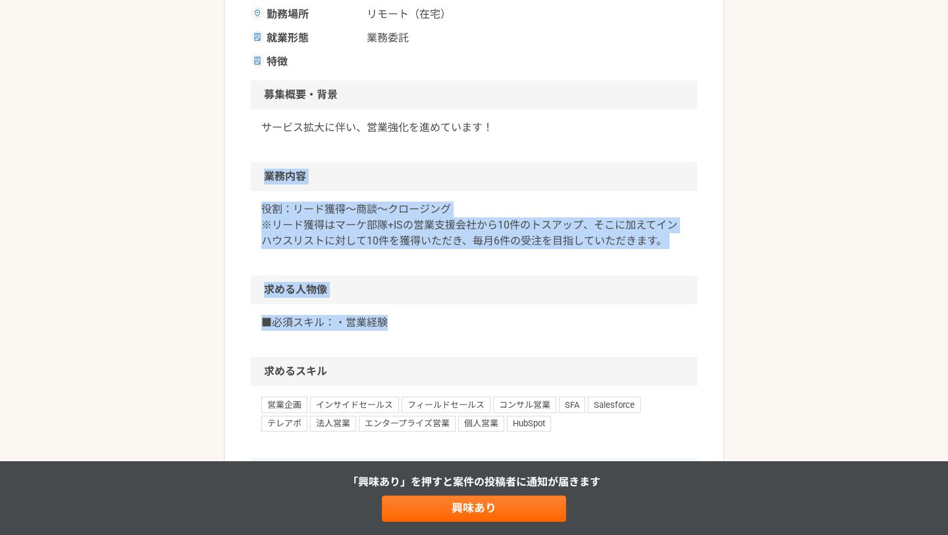
click at [556, 325] on article "営業 週20時間〜/フルリモート/広告SMBセールス 業務委託 株式会社スマートエージェンシー 募集職種 営業 希望単価 月給 200,000〜240,000…" at bounding box center [474, 285] width 500 height 1036
click at [556, 325] on p "■必須スキル：・営業経験" at bounding box center [473, 323] width 425 height 16
drag, startPoint x: 556, startPoint y: 325, endPoint x: 527, endPoint y: 174, distance: 152.9
click at [527, 174] on article "営業 週20時間〜/フルリモート/広告SMBセールス 業務委託 株式会社スマートエージェンシー 募集職種 営業 希望単価 月給 200,000〜240,000…" at bounding box center [474, 285] width 500 height 1036
click at [527, 174] on h2 "業務内容" at bounding box center [474, 176] width 446 height 29
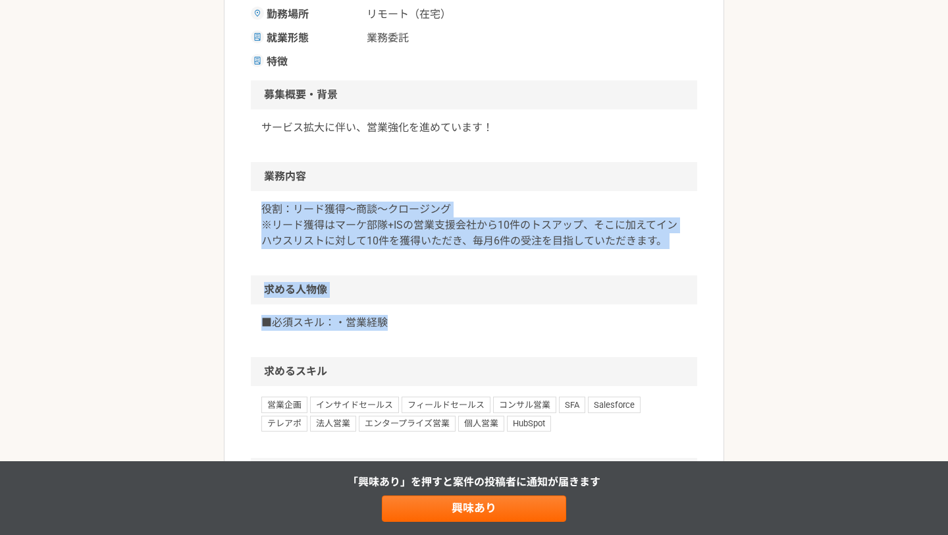
drag, startPoint x: 527, startPoint y: 173, endPoint x: 535, endPoint y: 321, distance: 148.4
click at [535, 321] on article "営業 週20時間〜/フルリモート/広告SMBセールス 業務委託 株式会社スマートエージェンシー 募集職種 営業 希望単価 月給 200,000〜240,000…" at bounding box center [474, 285] width 500 height 1036
click at [535, 321] on p "■必須スキル：・営業経験" at bounding box center [473, 323] width 425 height 16
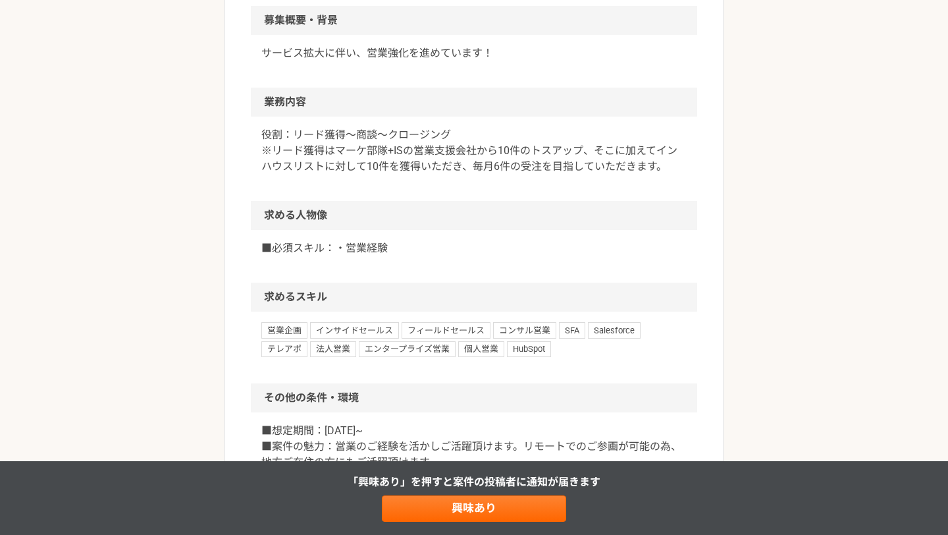
scroll to position [533, 0]
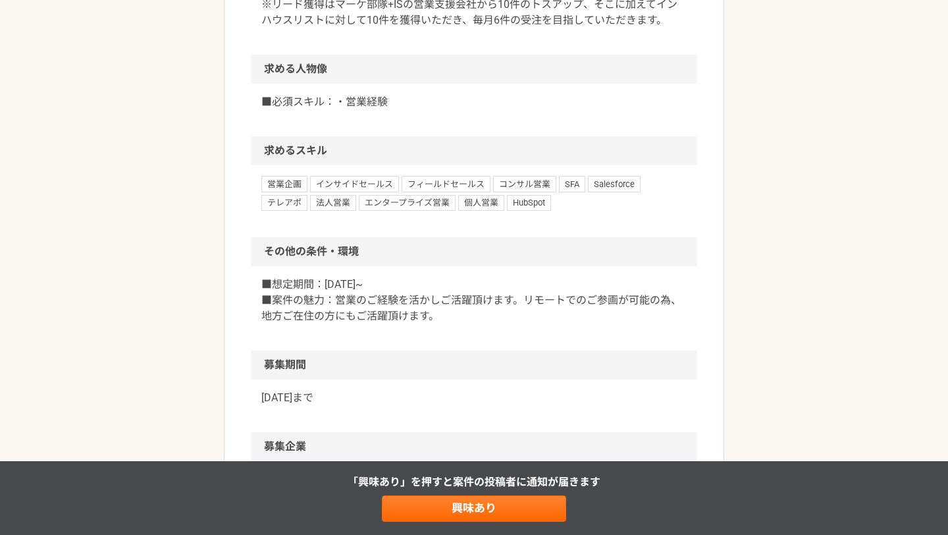
drag, startPoint x: 537, startPoint y: 334, endPoint x: 525, endPoint y: 259, distance: 76.0
click at [525, 259] on section "その他の条件・環境 ■想定期間：[DATE]~ ■案件の魅力：営業のご経験を活かしご活躍頂けます。リモートでのご参画が可能の為、地方ご在住の方にもご活躍頂けま…" at bounding box center [474, 293] width 446 height 113
click at [525, 259] on h2 "その他の条件・環境" at bounding box center [474, 251] width 446 height 29
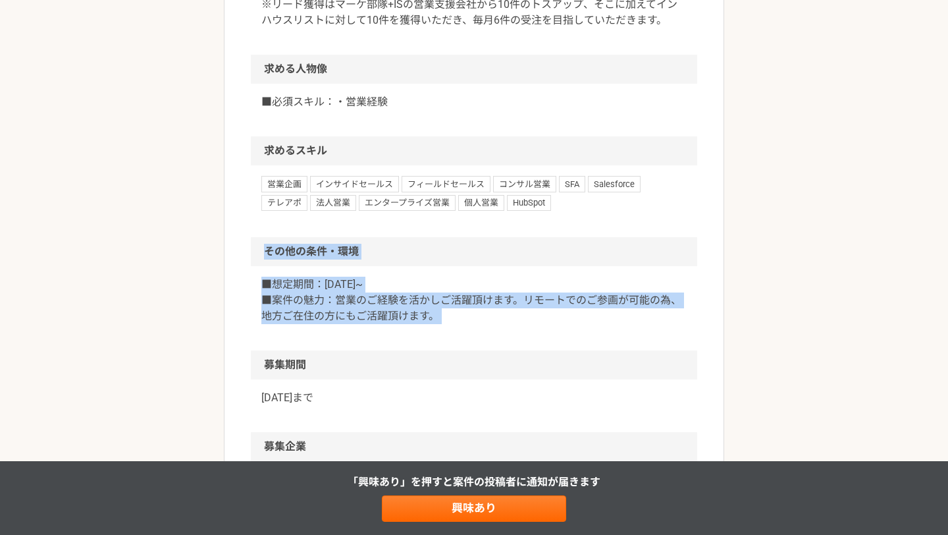
drag, startPoint x: 525, startPoint y: 259, endPoint x: 533, endPoint y: 347, distance: 88.6
click at [533, 347] on section "その他の条件・環境 ■想定期間：[DATE]~ ■案件の魅力：営業のご経験を活かしご活躍頂けます。リモートでのご参画が可能の為、地方ご在住の方にもご活躍頂けま…" at bounding box center [474, 293] width 446 height 113
click at [533, 347] on div "■想定期間：[DATE]~ ■案件の魅力：営業のご経験を活かしご活躍頂けます。リモートでのご参画が可能の為、地方ご在住の方にもご活躍頂けます。" at bounding box center [474, 308] width 446 height 84
drag, startPoint x: 533, startPoint y: 347, endPoint x: 517, endPoint y: 236, distance: 112.4
click at [517, 236] on article "営業 週20時間〜/フルリモート/広告SMBセールス 業務委託 株式会社スマートエージェンシー 募集職種 営業 希望単価 月給 200,000〜240,000…" at bounding box center [474, 64] width 500 height 1036
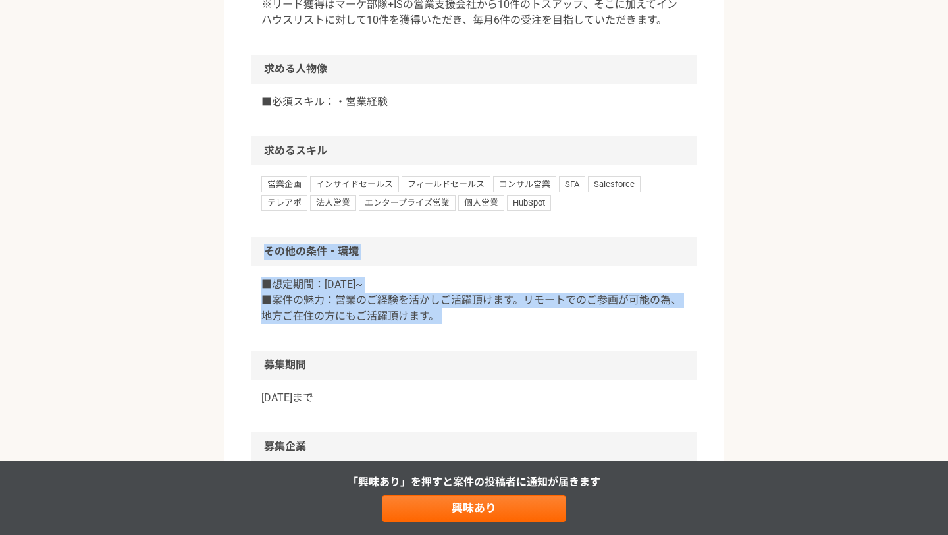
click at [517, 236] on div "営業企画 インサイドセールス フィールドセールス コンサル営業 SFA Salesforce テレアポ 法人営業 エンタープライズ営業 個人営業 HubSpot" at bounding box center [474, 201] width 446 height 72
drag, startPoint x: 517, startPoint y: 236, endPoint x: 543, endPoint y: 388, distance: 154.9
click at [543, 388] on article "営業 週20時間〜/フルリモート/広告SMBセールス 業務委託 株式会社スマートエージェンシー 募集職種 営業 希望単価 月給 200,000〜240,000…" at bounding box center [474, 64] width 500 height 1036
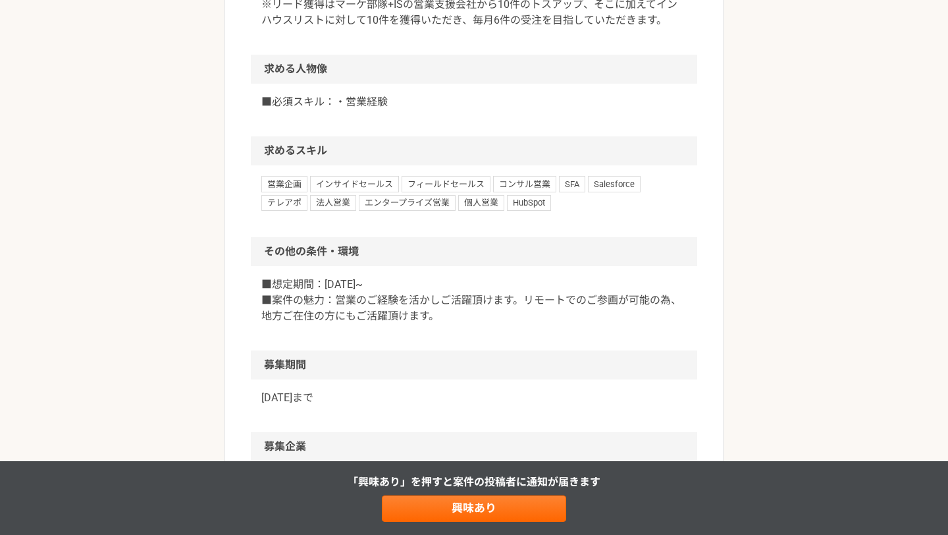
click at [541, 379] on h2 "募集期間" at bounding box center [474, 364] width 446 height 29
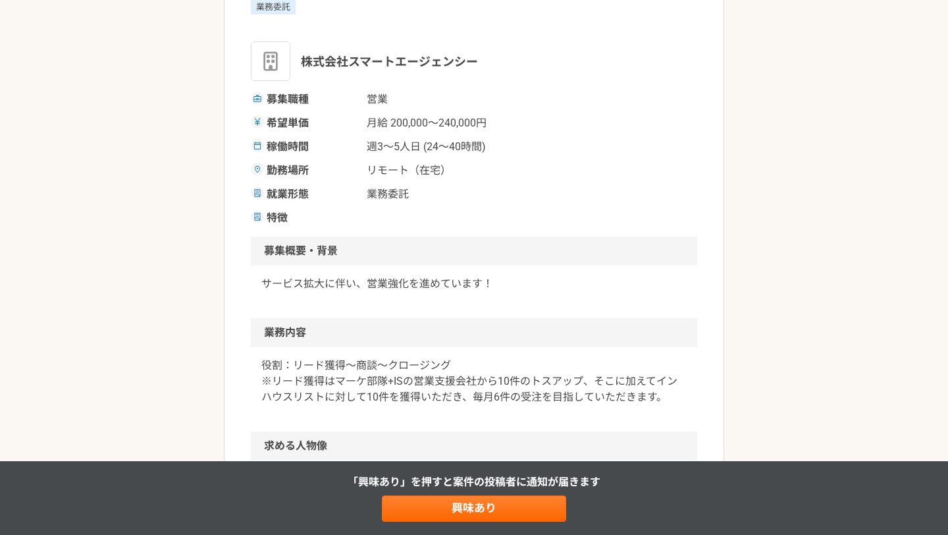
scroll to position [359, 0]
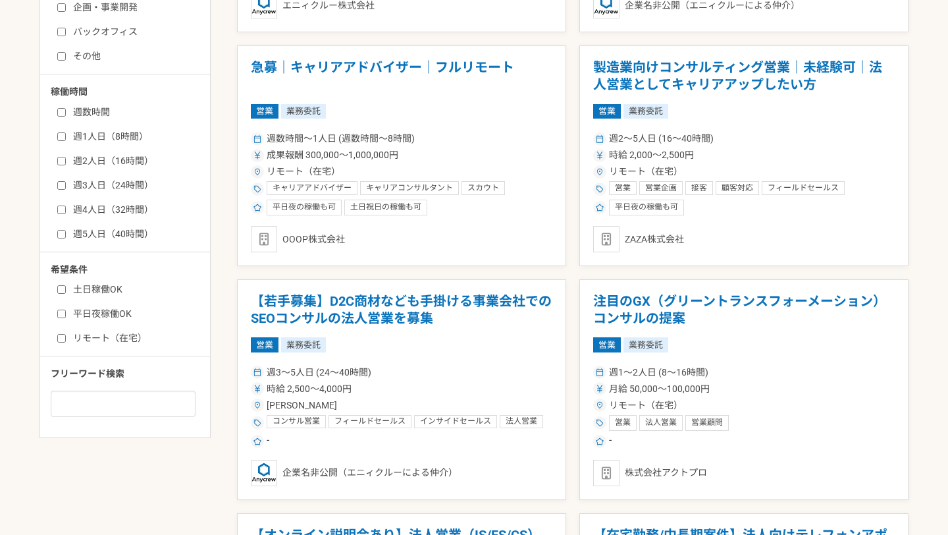
scroll to position [468, 0]
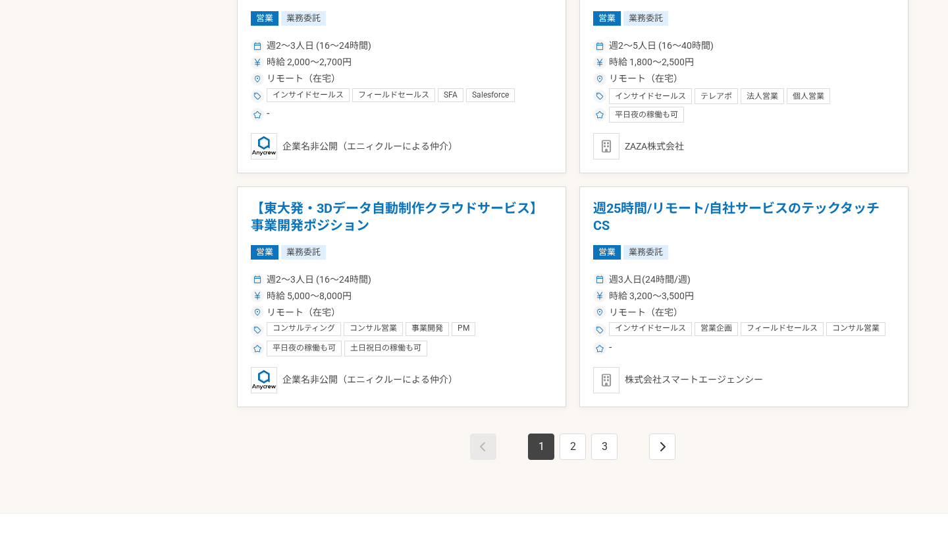
scroll to position [2242, 0]
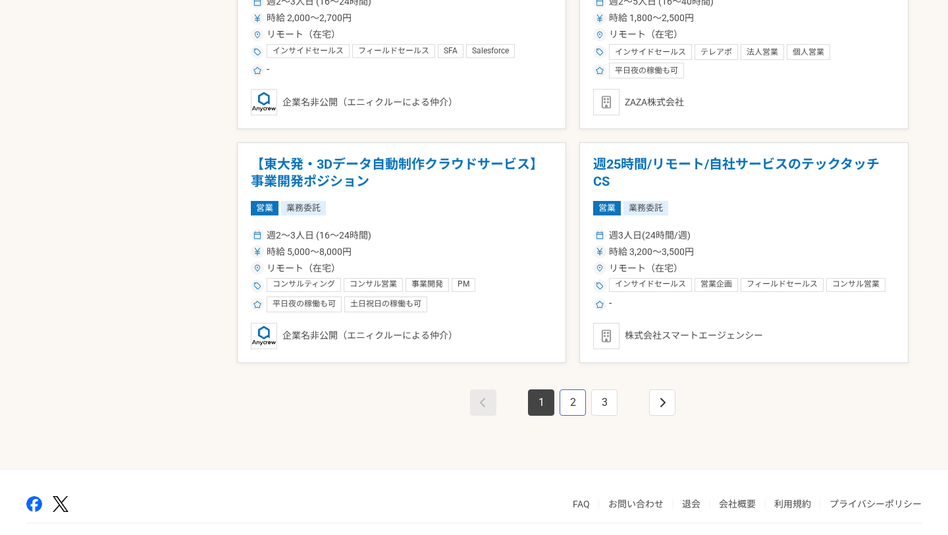
click at [565, 404] on link "2" at bounding box center [573, 402] width 26 height 26
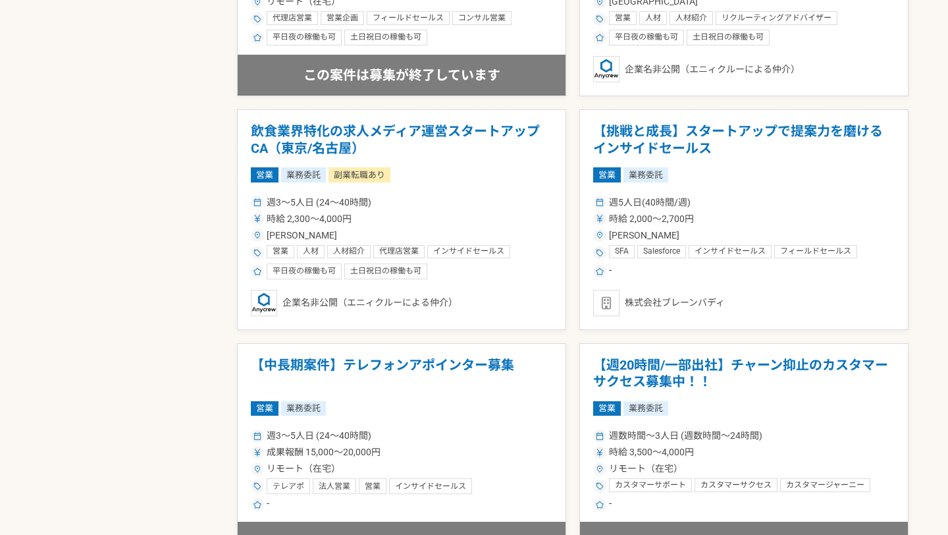
scroll to position [1811, 0]
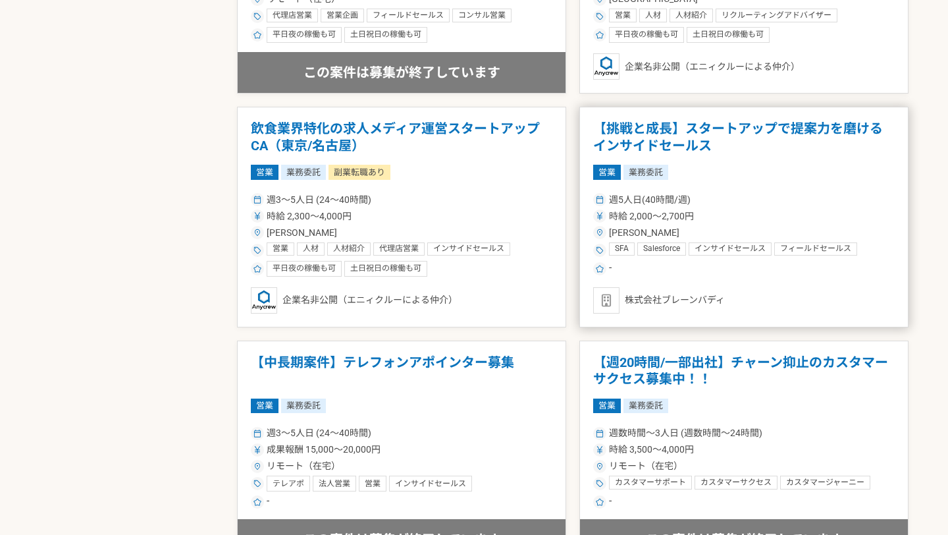
click at [621, 137] on h1 "【挑戦と成長】スタートアップで提案力を磨けるインサイドセールス" at bounding box center [744, 137] width 302 height 34
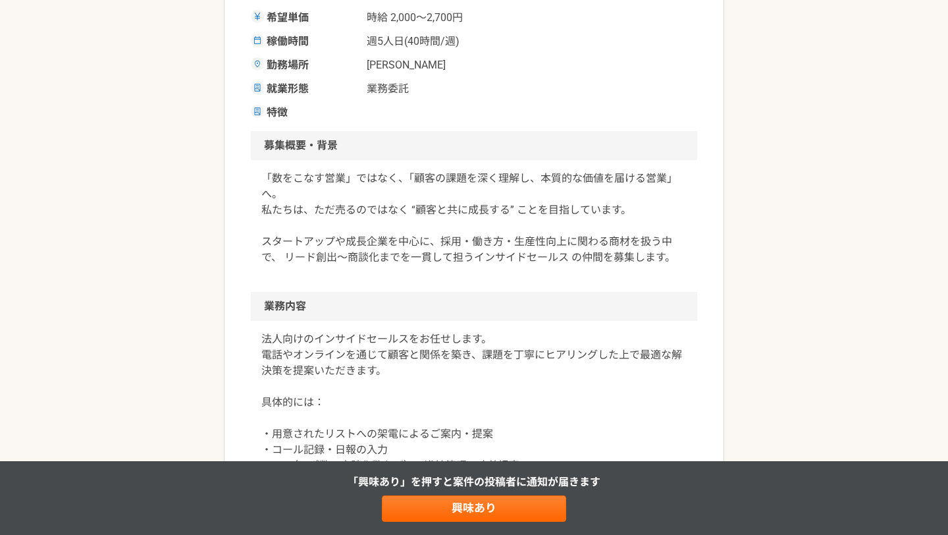
scroll to position [286, 0]
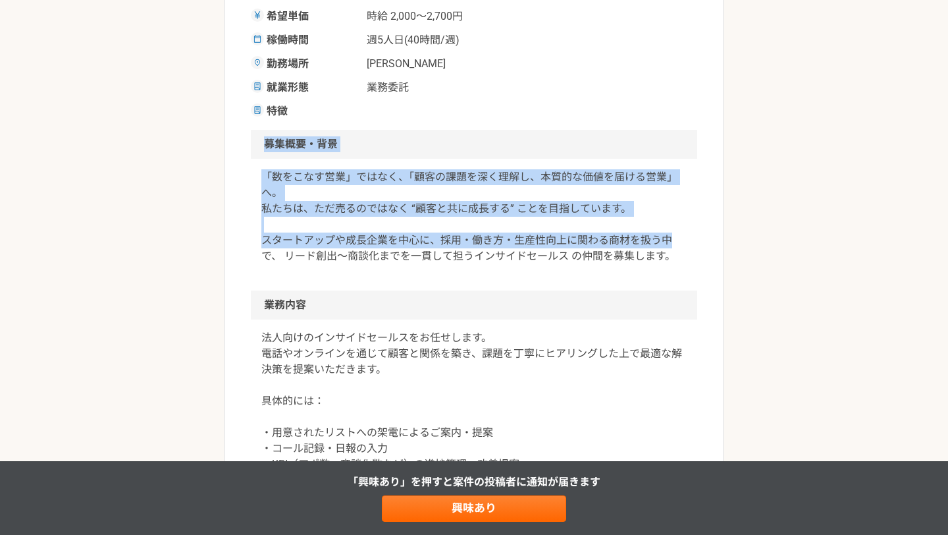
drag, startPoint x: 565, startPoint y: 135, endPoint x: 670, endPoint y: 248, distance: 153.7
click at [670, 248] on section "募集概要・背景 「数をこなす営業」ではなく、「顧客の課題を深く理解し、本質的な価値を届ける営業」へ。 私たちは、ただ売るのではなく “顧客と共に成長する” こ…" at bounding box center [474, 210] width 446 height 161
click at [670, 248] on p "「数をこなす営業」ではなく、「顧客の課題を深く理解し、本質的な価値を届ける営業」へ。 私たちは、ただ売るのではなく “顧客と共に成長する” ことを目指していま…" at bounding box center [473, 216] width 425 height 95
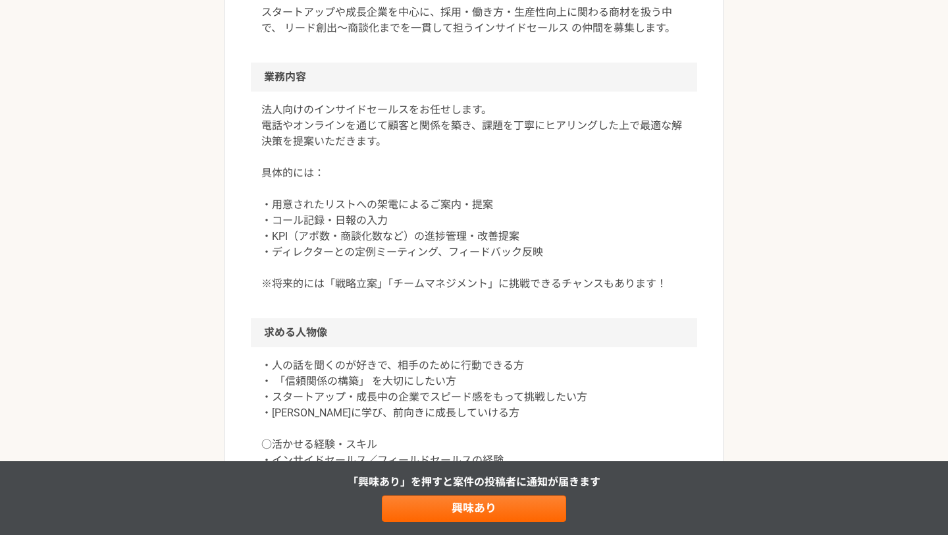
scroll to position [483, 0]
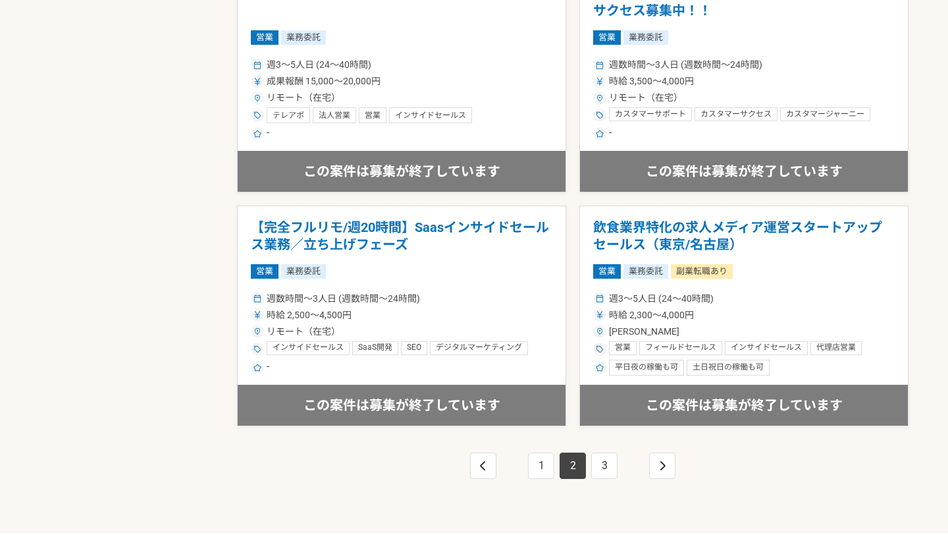
scroll to position [2289, 0]
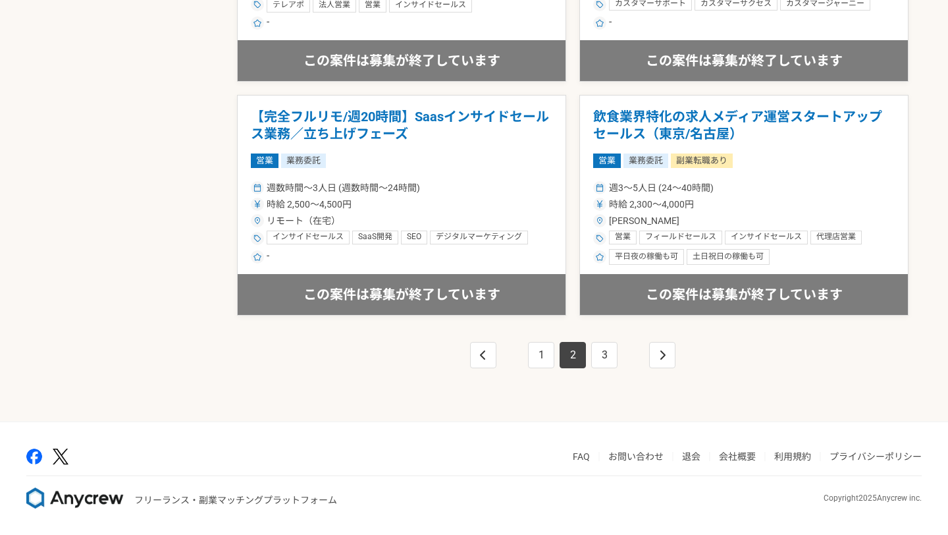
click at [601, 373] on div "1 2 3" at bounding box center [573, 367] width 672 height 105
click at [604, 360] on link "3" at bounding box center [604, 355] width 26 height 26
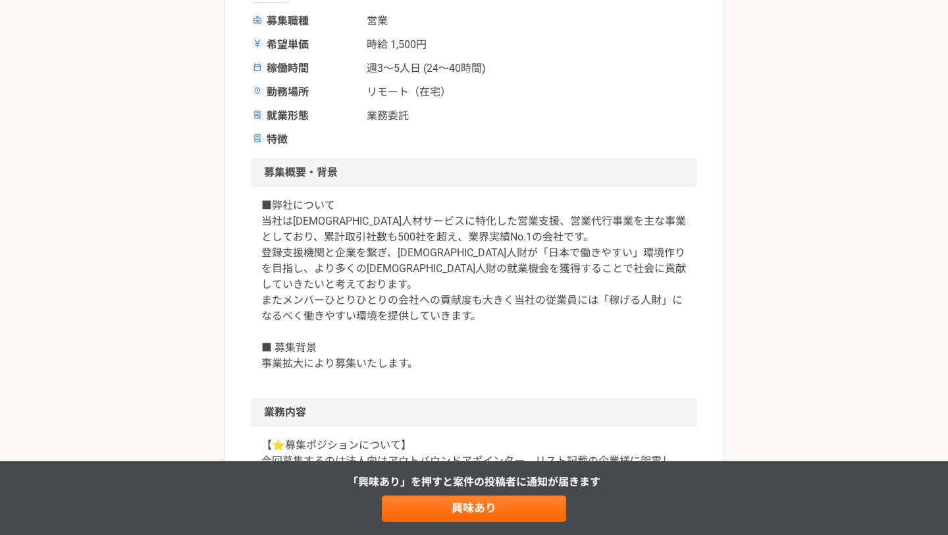
scroll to position [428, 0]
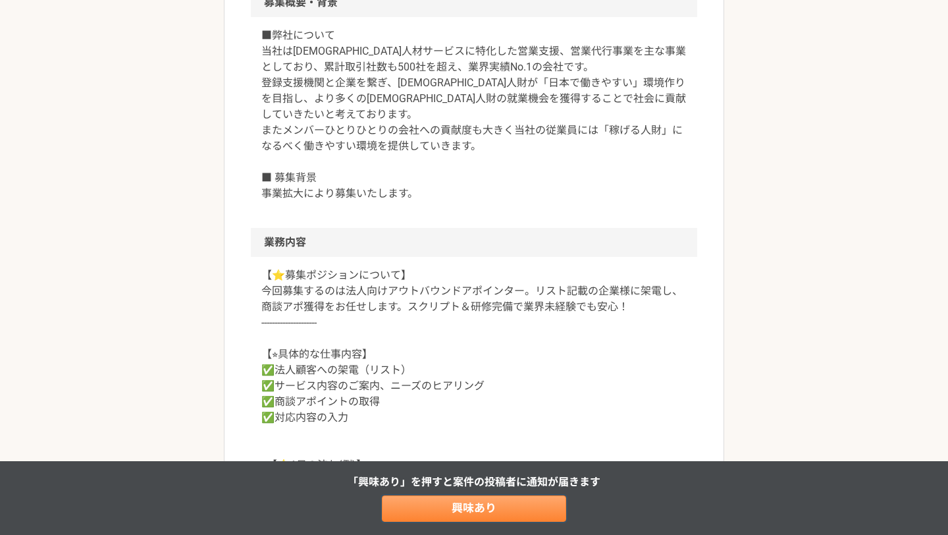
click at [496, 508] on link "興味あり" at bounding box center [474, 508] width 184 height 26
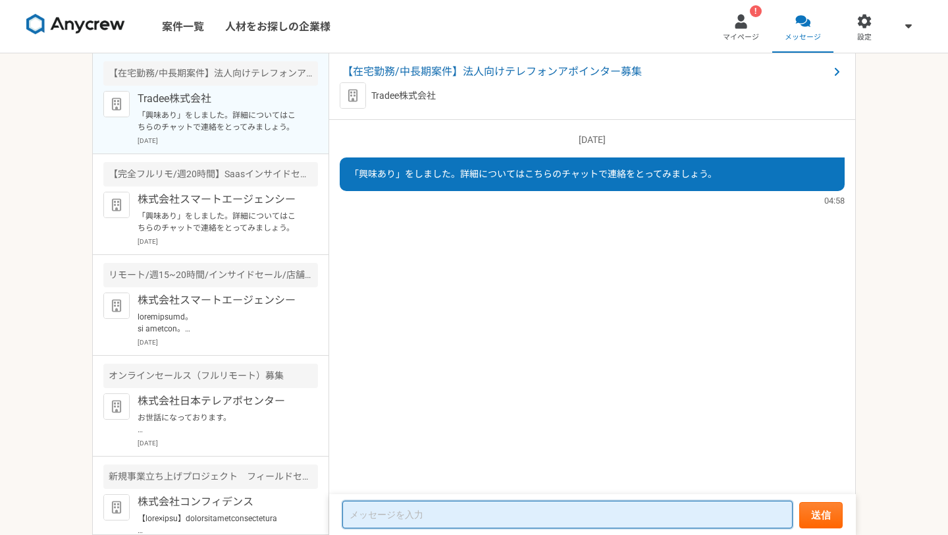
click at [448, 517] on textarea at bounding box center [567, 514] width 450 height 28
paste textarea "お世話になっております。 川村 惇也と申します。 クラウドワークスで御社の案件を見て、お力になれたらと思いお問合せいたしました。 私が担当した案件として、 ・…"
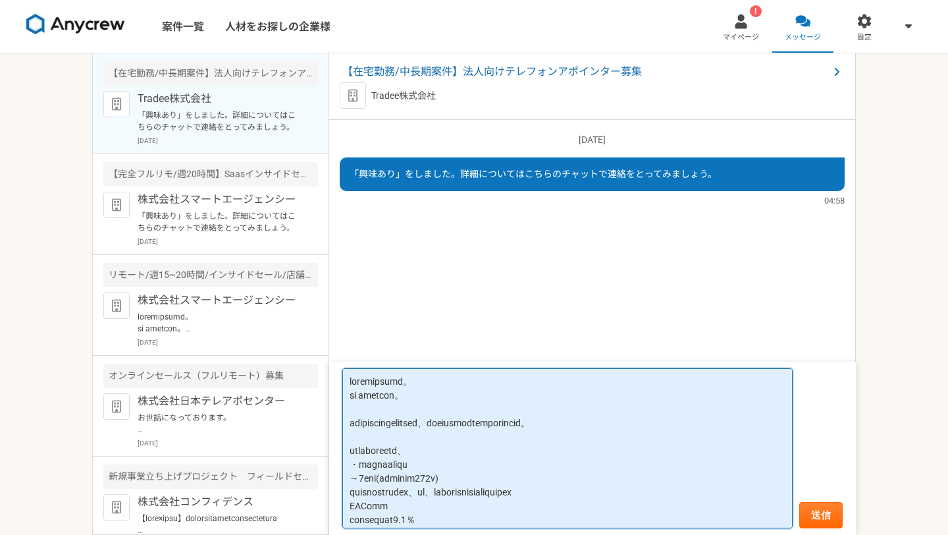
drag, startPoint x: 421, startPoint y: 420, endPoint x: 350, endPoint y: 420, distance: 71.1
click at [350, 420] on textarea at bounding box center [567, 448] width 450 height 161
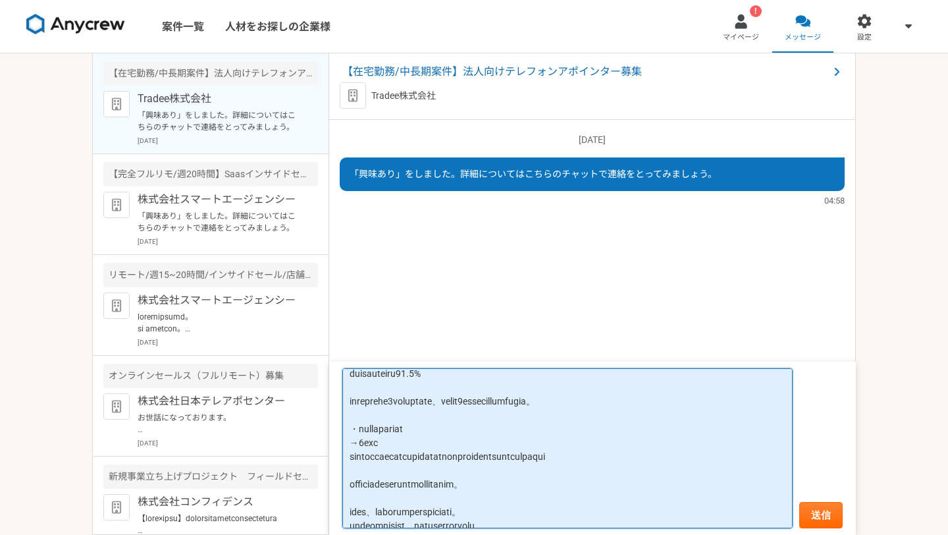
scroll to position [171, 0]
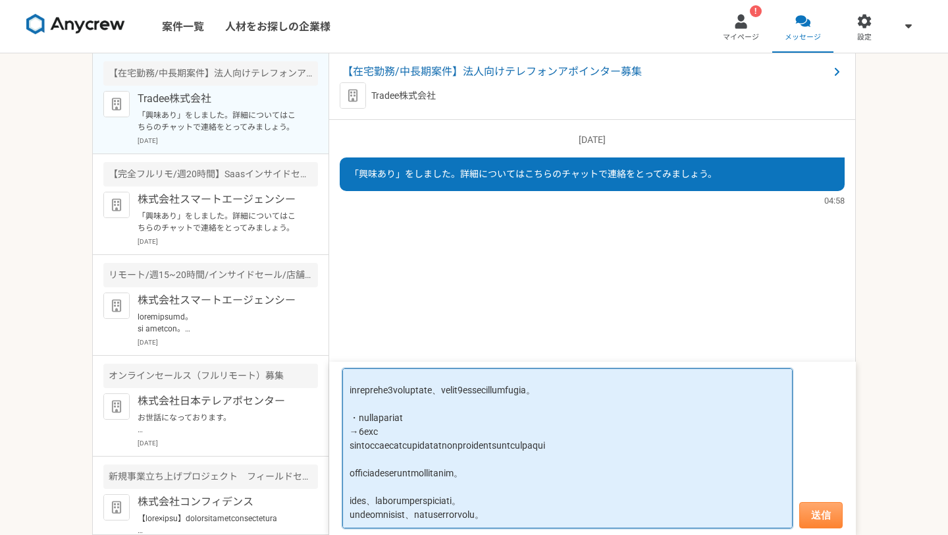
type textarea "お世話になっております。 川村 惇也と申します。 Anycrewで御社の案件を見て、お力になれたらと思いお問合せいたしました。 私が担当した案件として、 ・勤…"
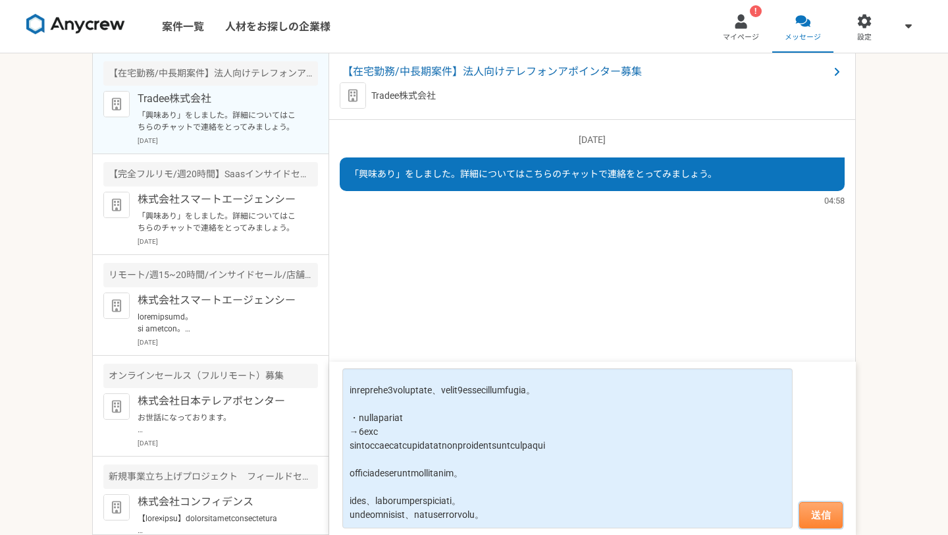
click at [821, 515] on button "送信" at bounding box center [820, 515] width 43 height 26
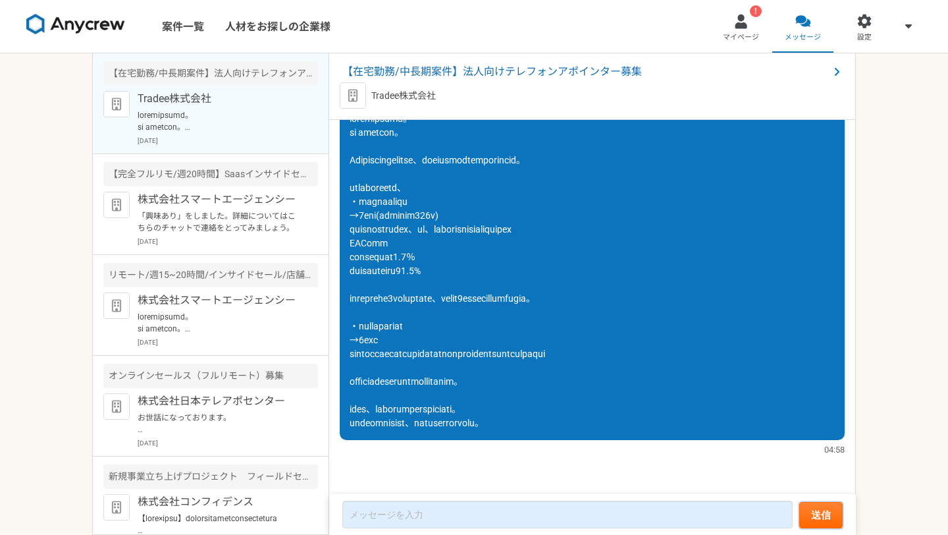
scroll to position [0, 0]
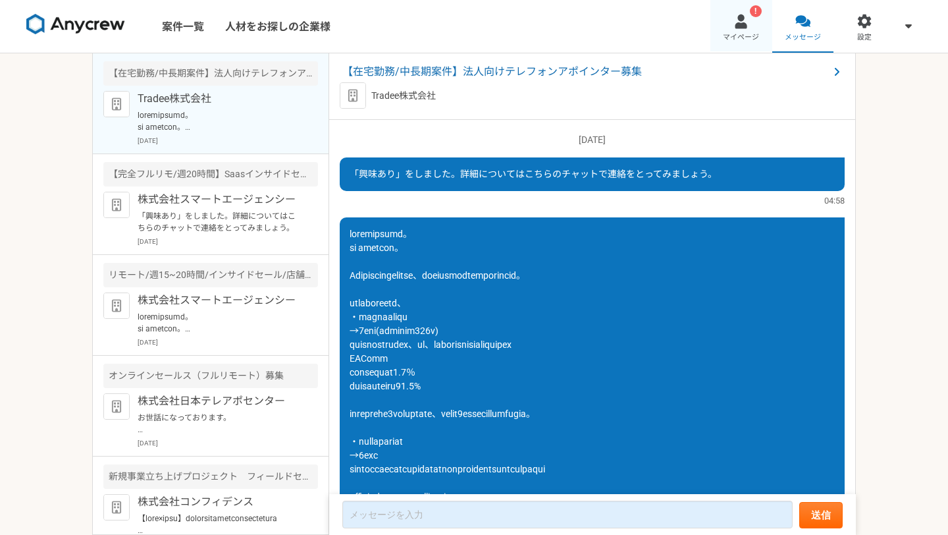
click at [745, 26] on div at bounding box center [741, 21] width 15 height 15
